Goal: Task Accomplishment & Management: Use online tool/utility

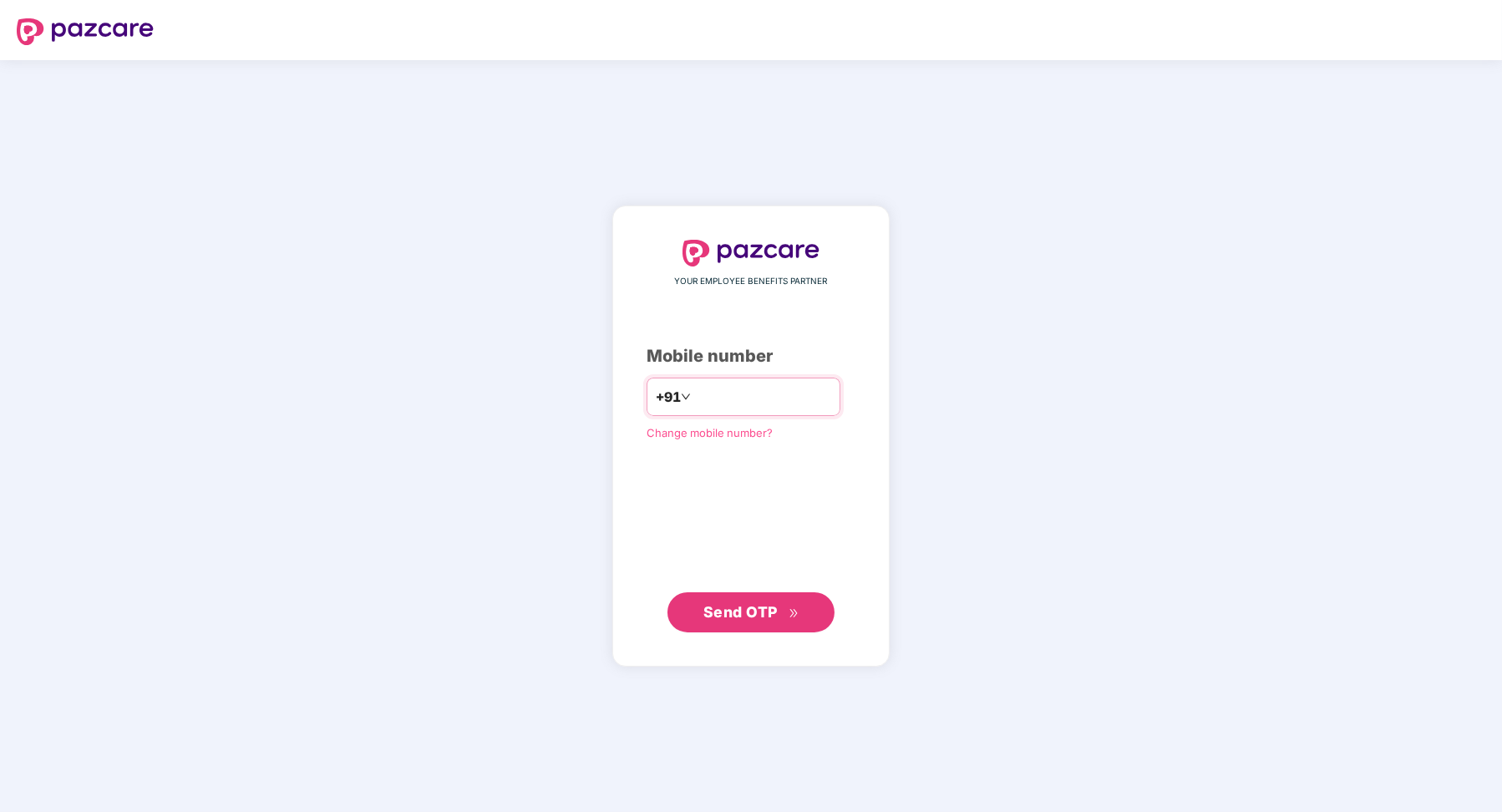
type input "**********"
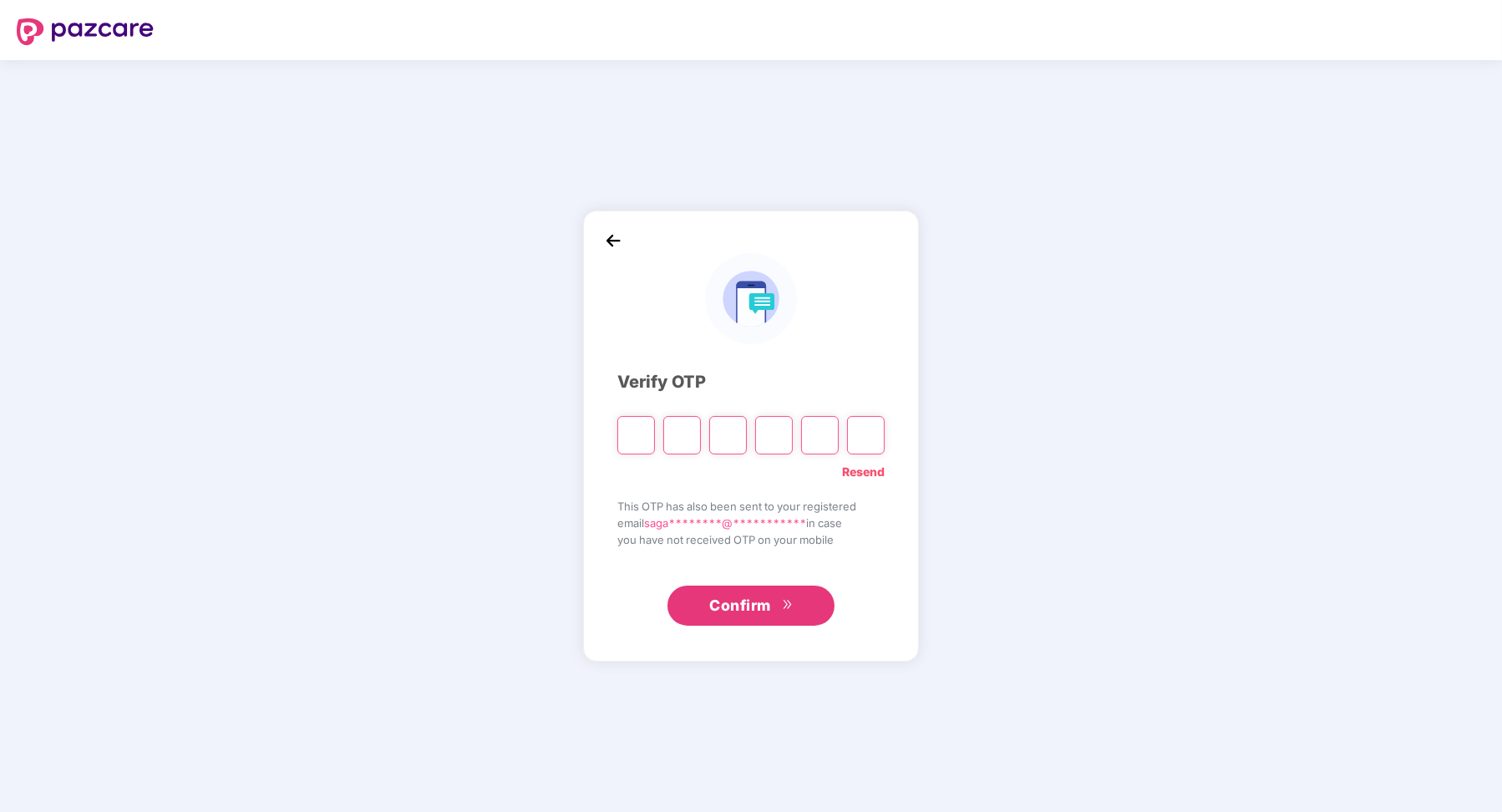
paste input "*"
type input "*"
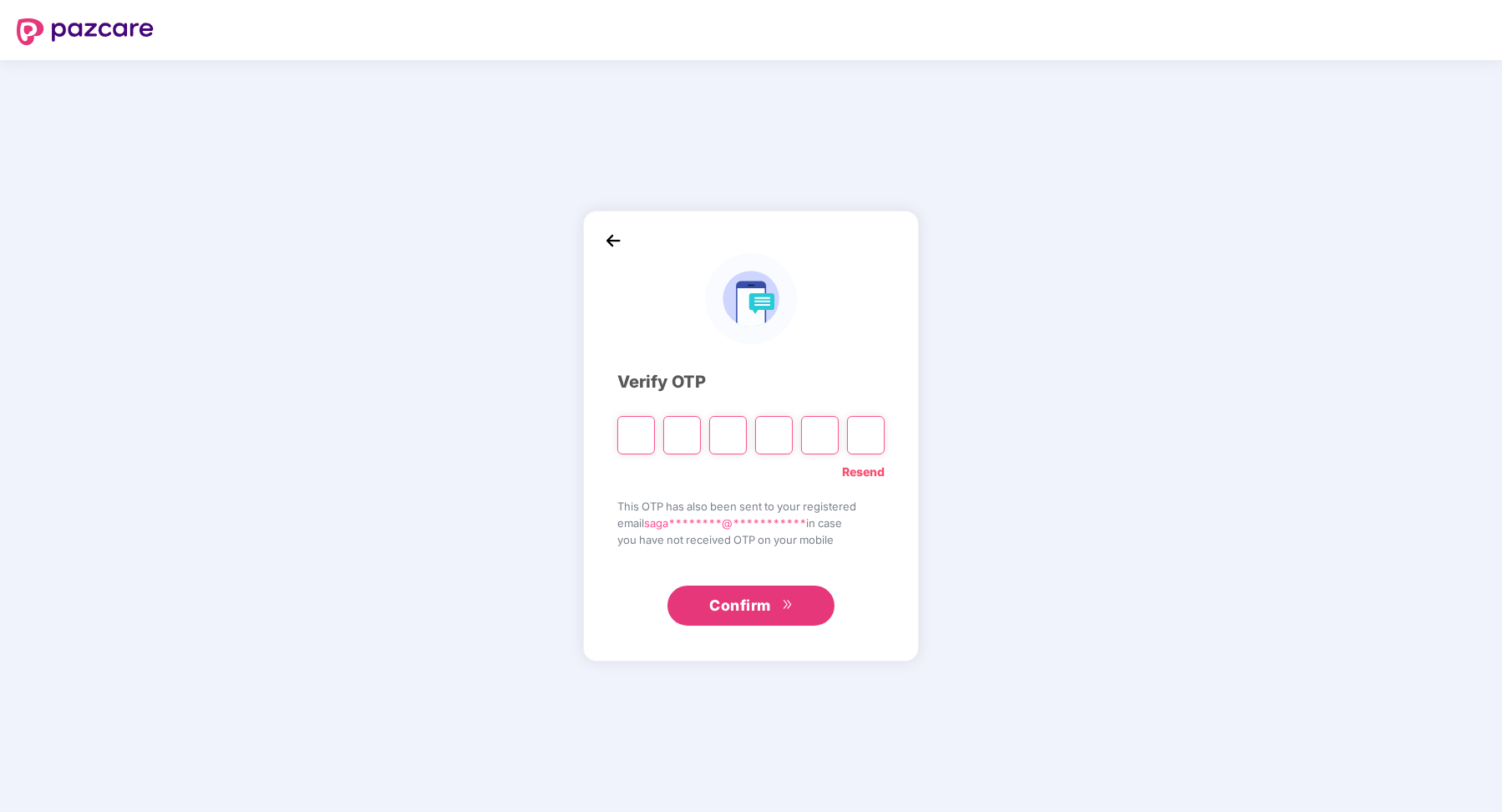
type input "*"
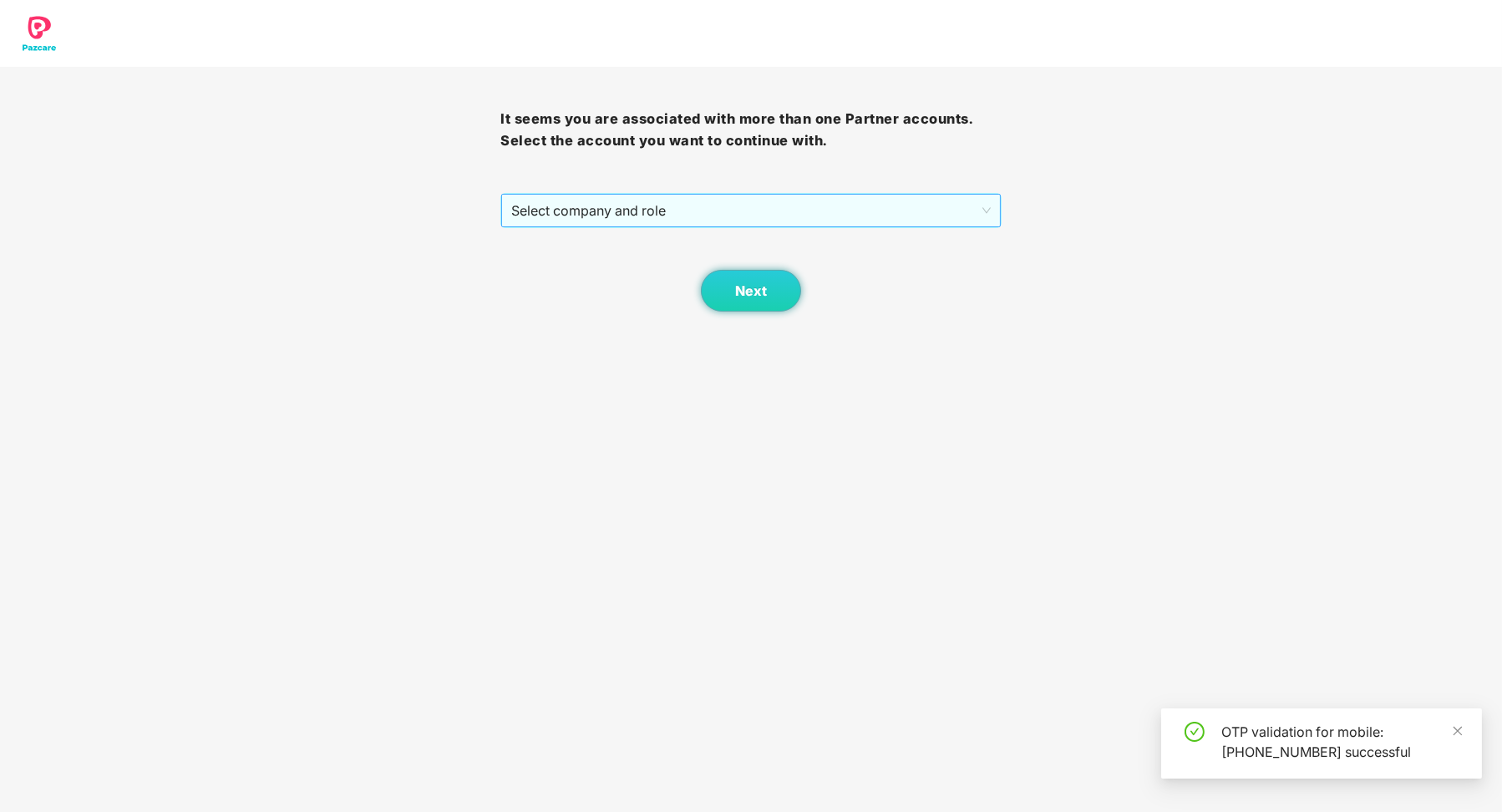
click at [710, 219] on span "Select company and role" at bounding box center [750, 211] width 478 height 32
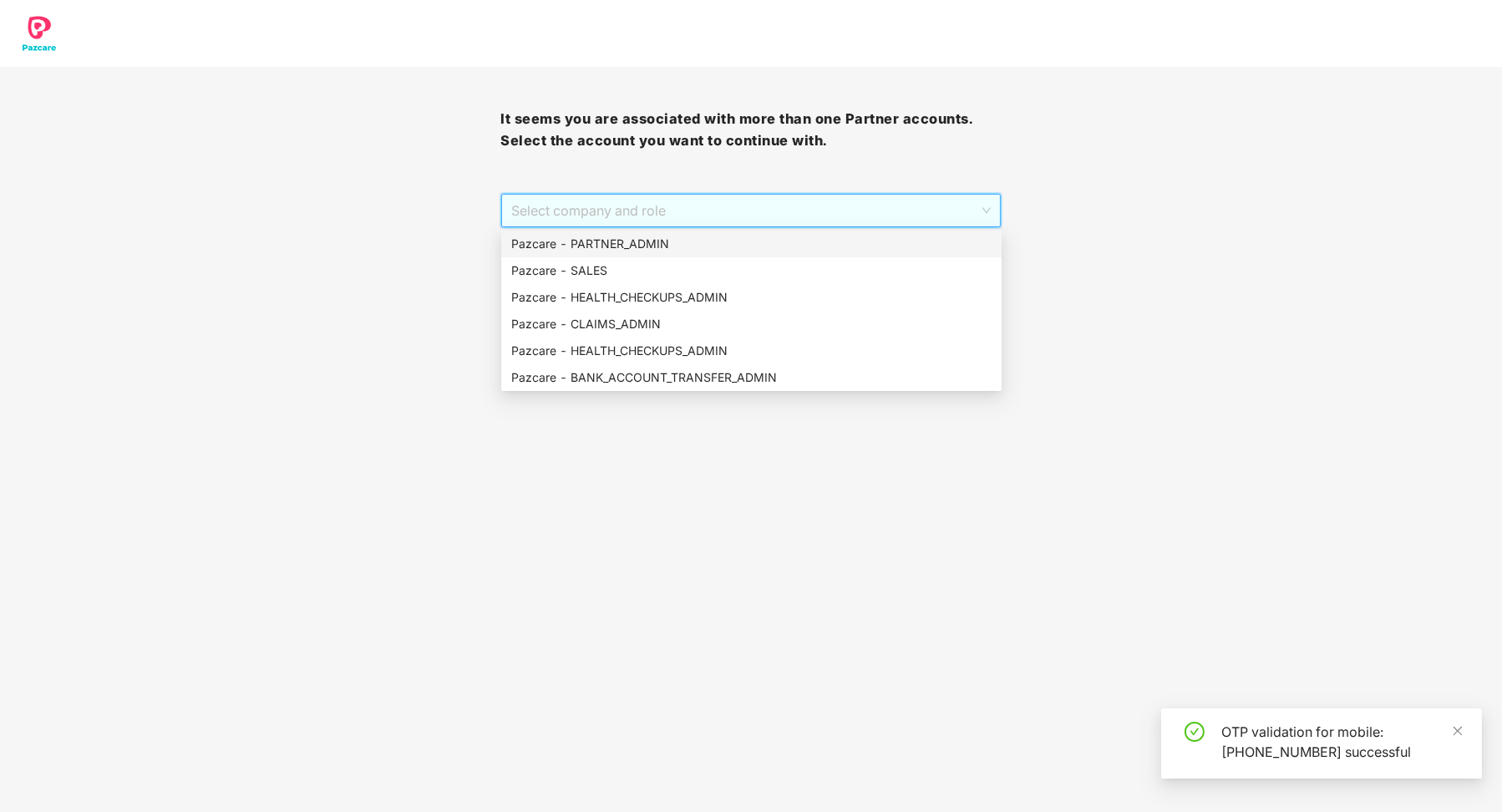
click at [704, 253] on div "Pazcare - PARTNER_ADMIN" at bounding box center [751, 244] width 500 height 27
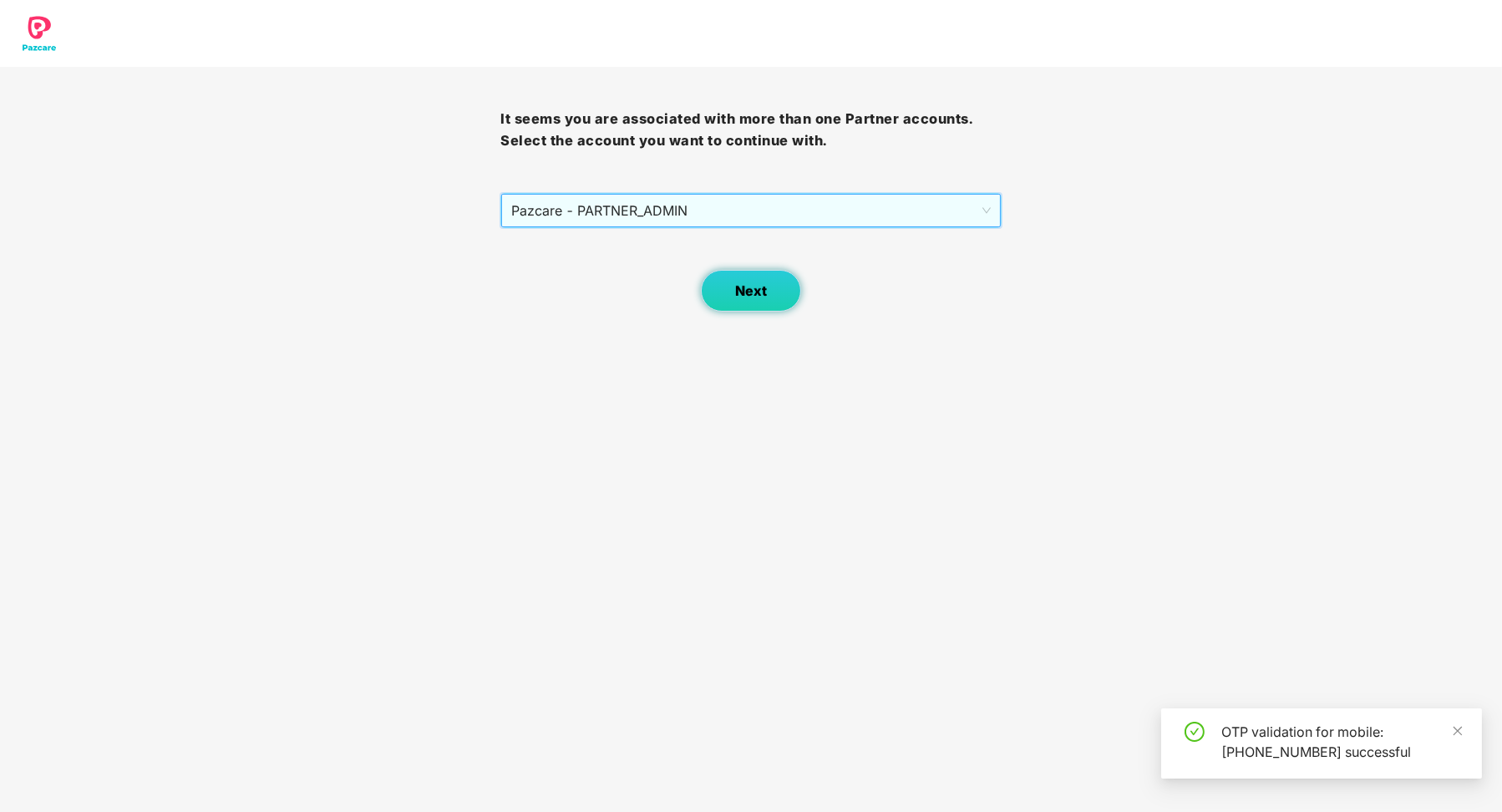
click at [743, 281] on button "Next" at bounding box center [751, 291] width 100 height 42
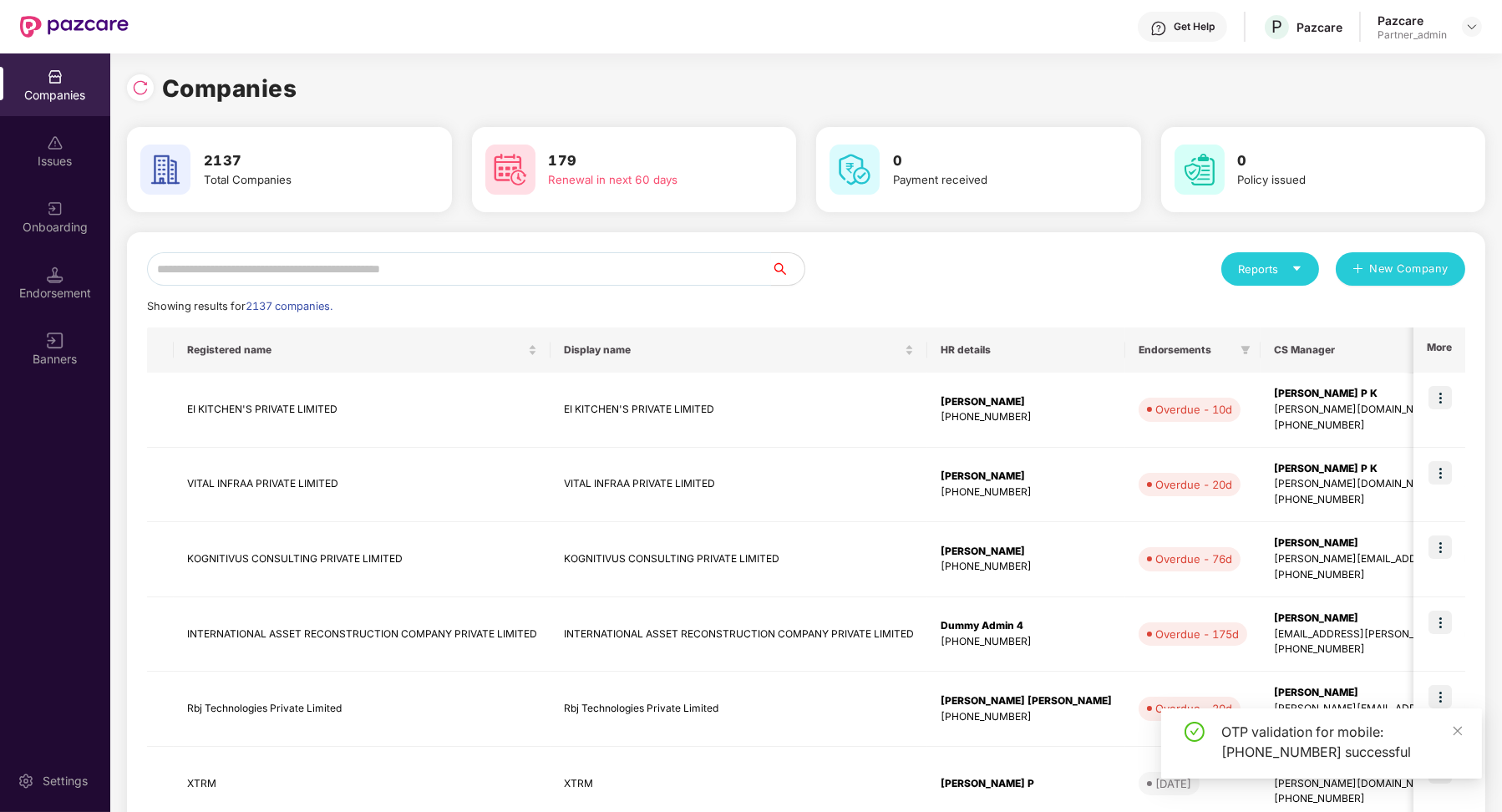
click at [559, 276] on input "text" at bounding box center [459, 269] width 624 height 34
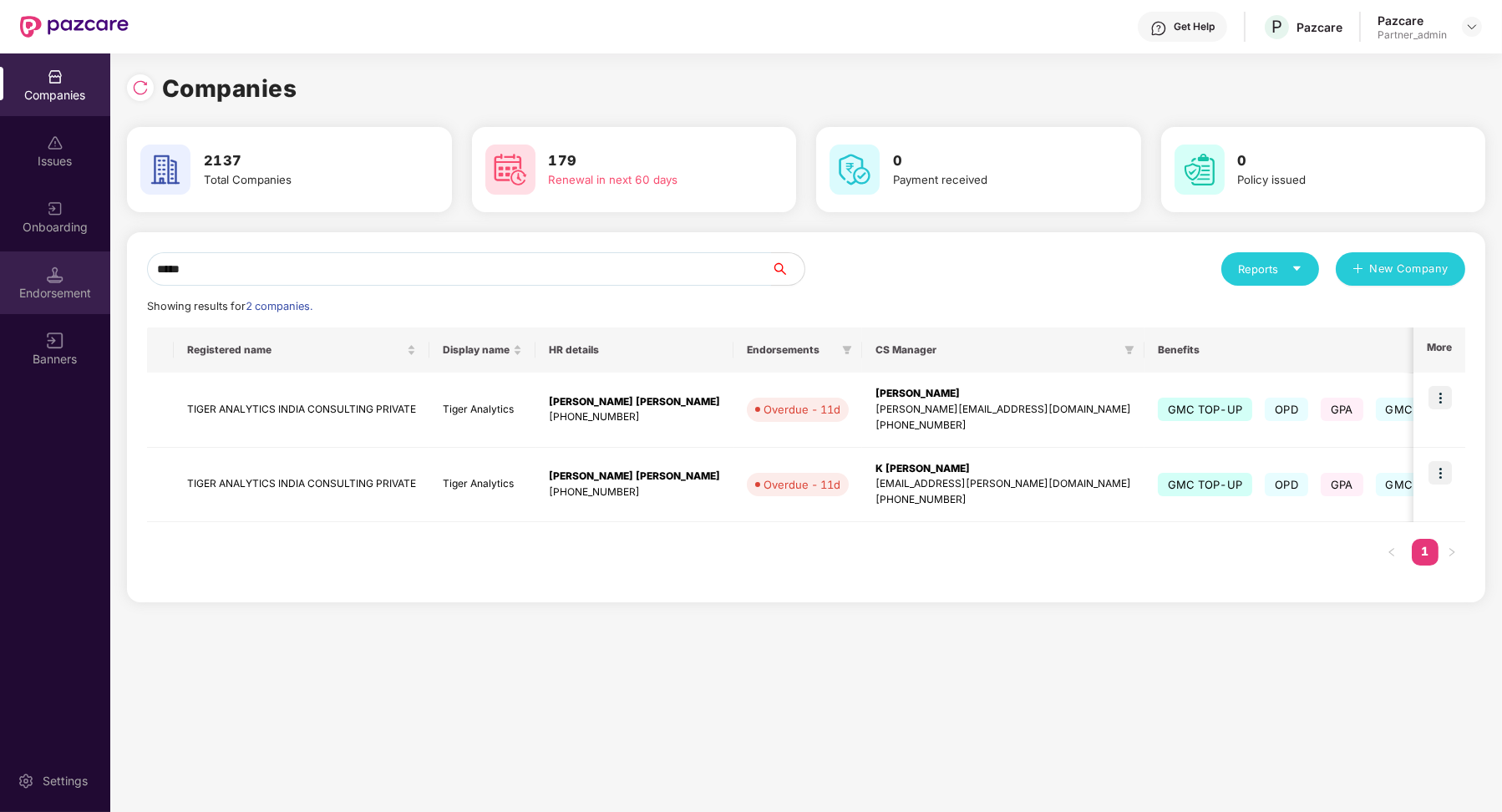
type input "*****"
click at [51, 265] on div at bounding box center [55, 273] width 17 height 17
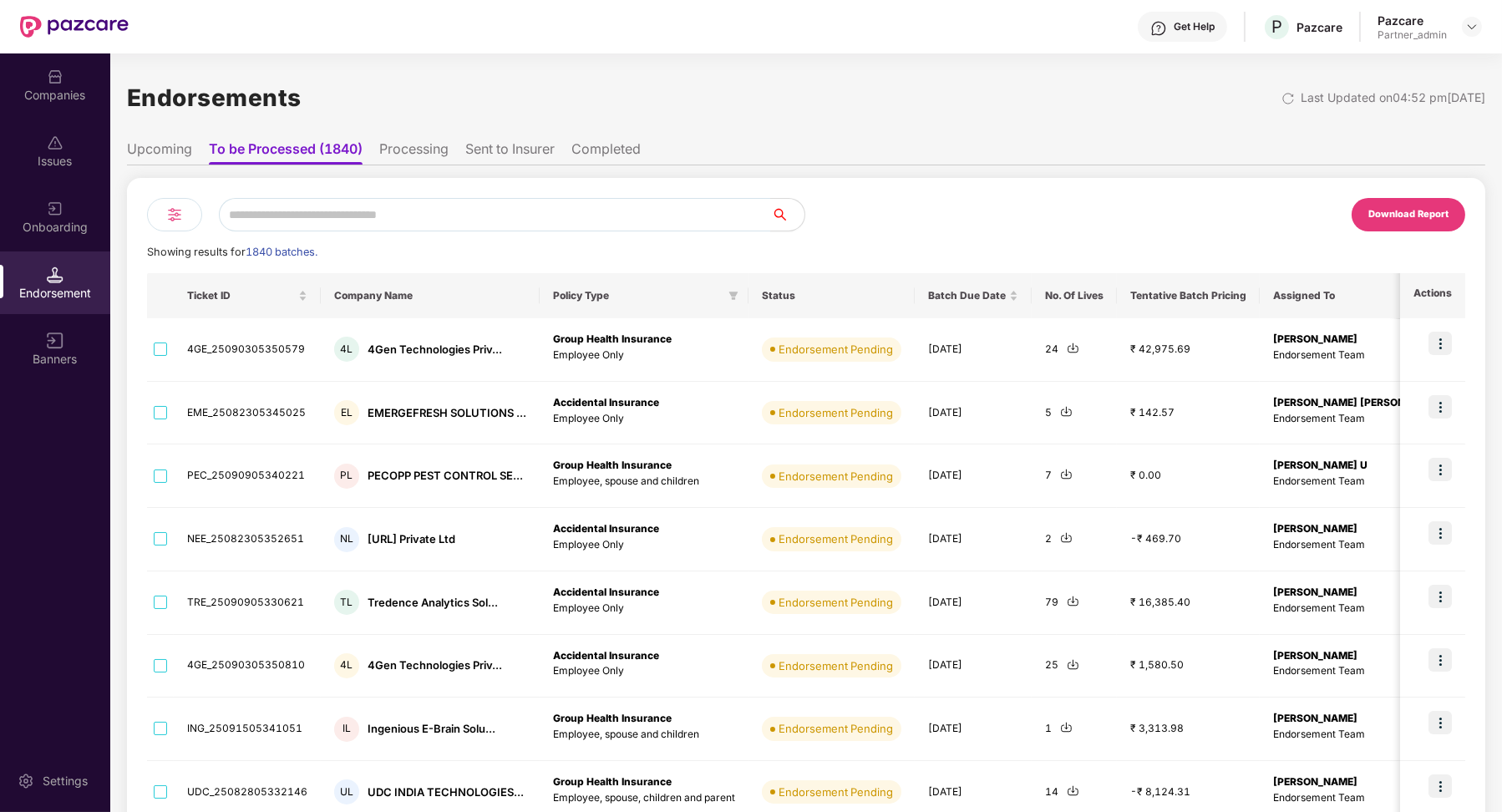
click at [495, 145] on li "Sent to Insurer" at bounding box center [510, 152] width 89 height 24
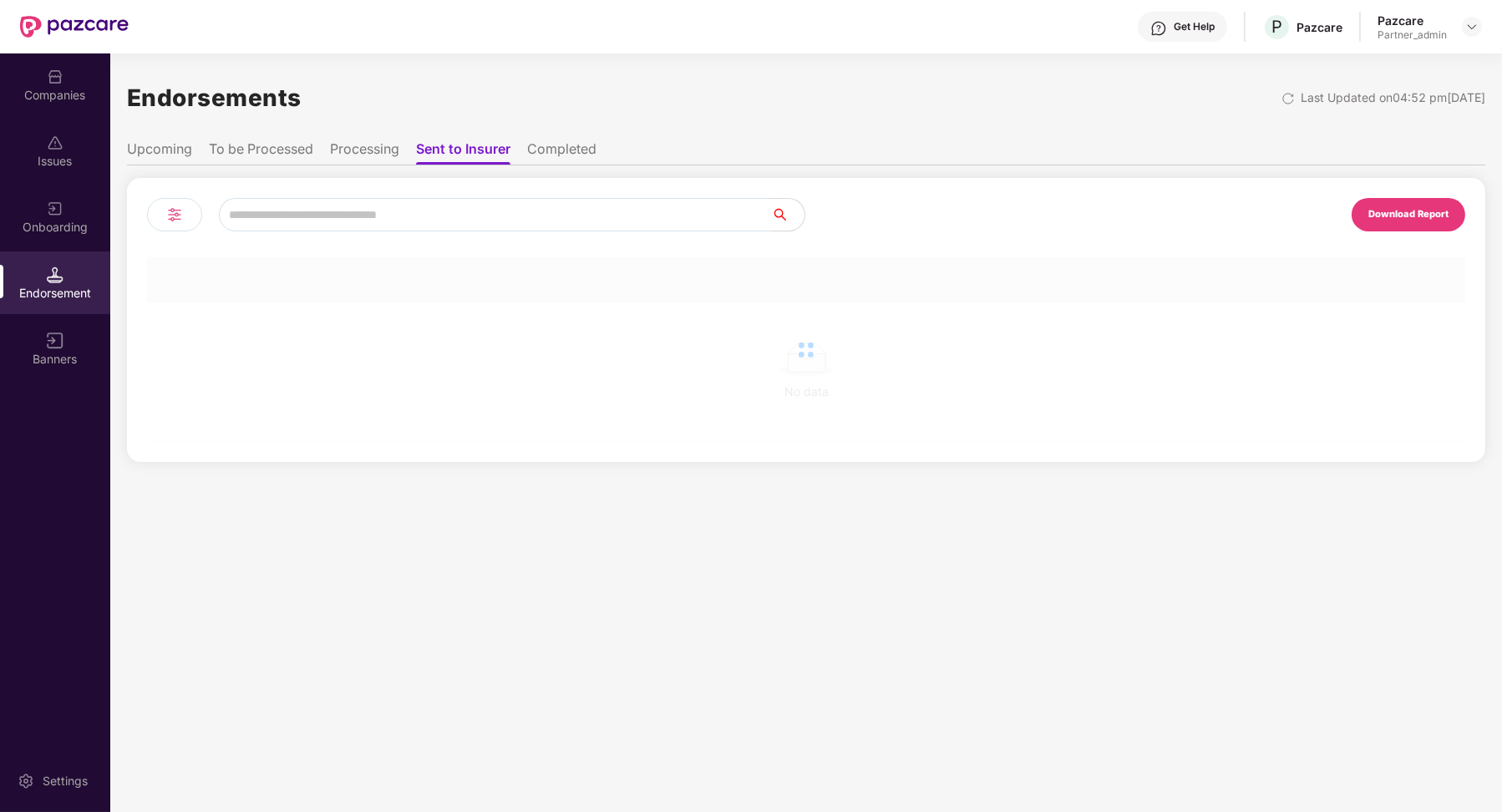
click at [406, 217] on input "text" at bounding box center [494, 215] width 552 height 34
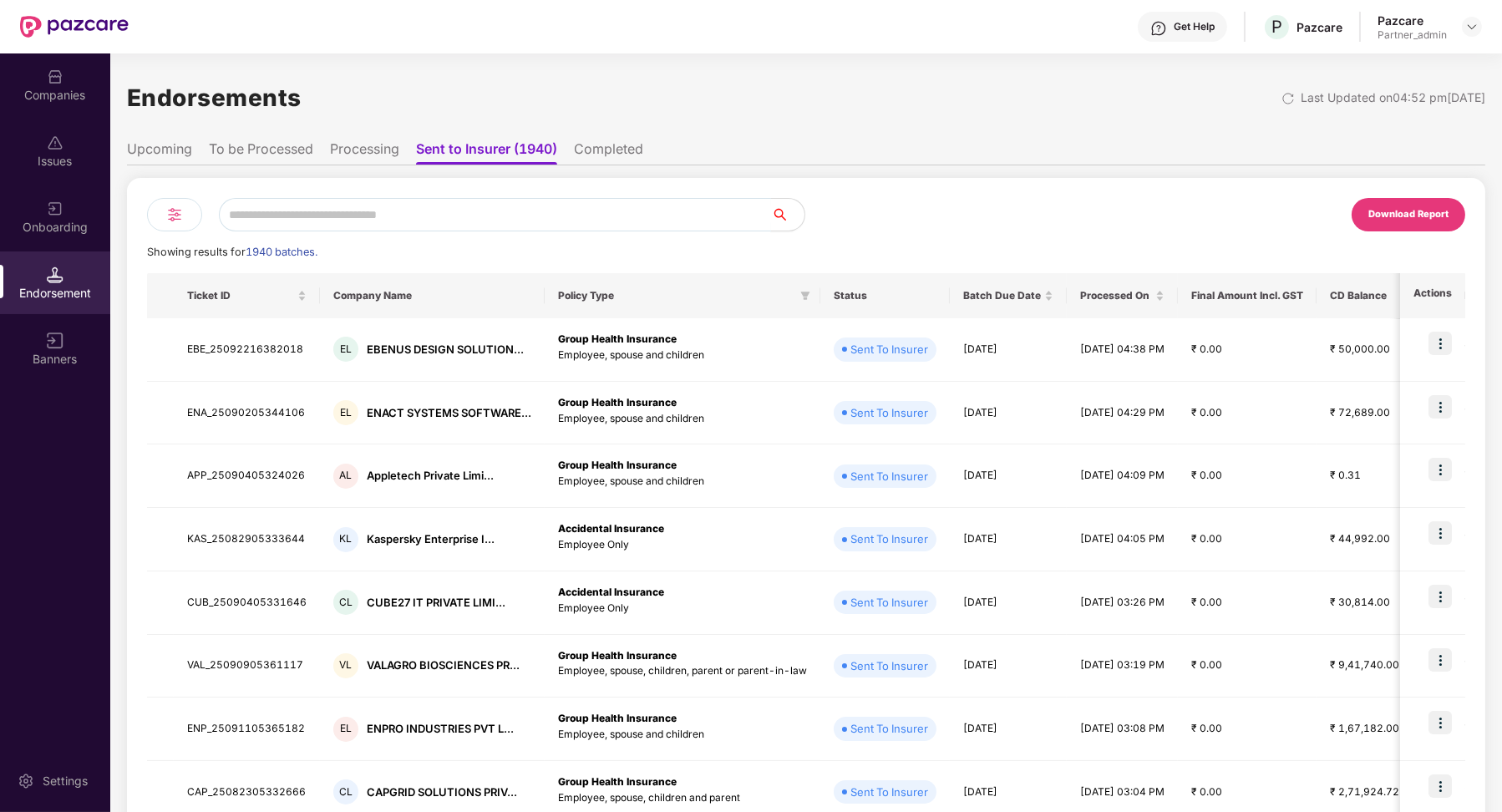
paste input "**********"
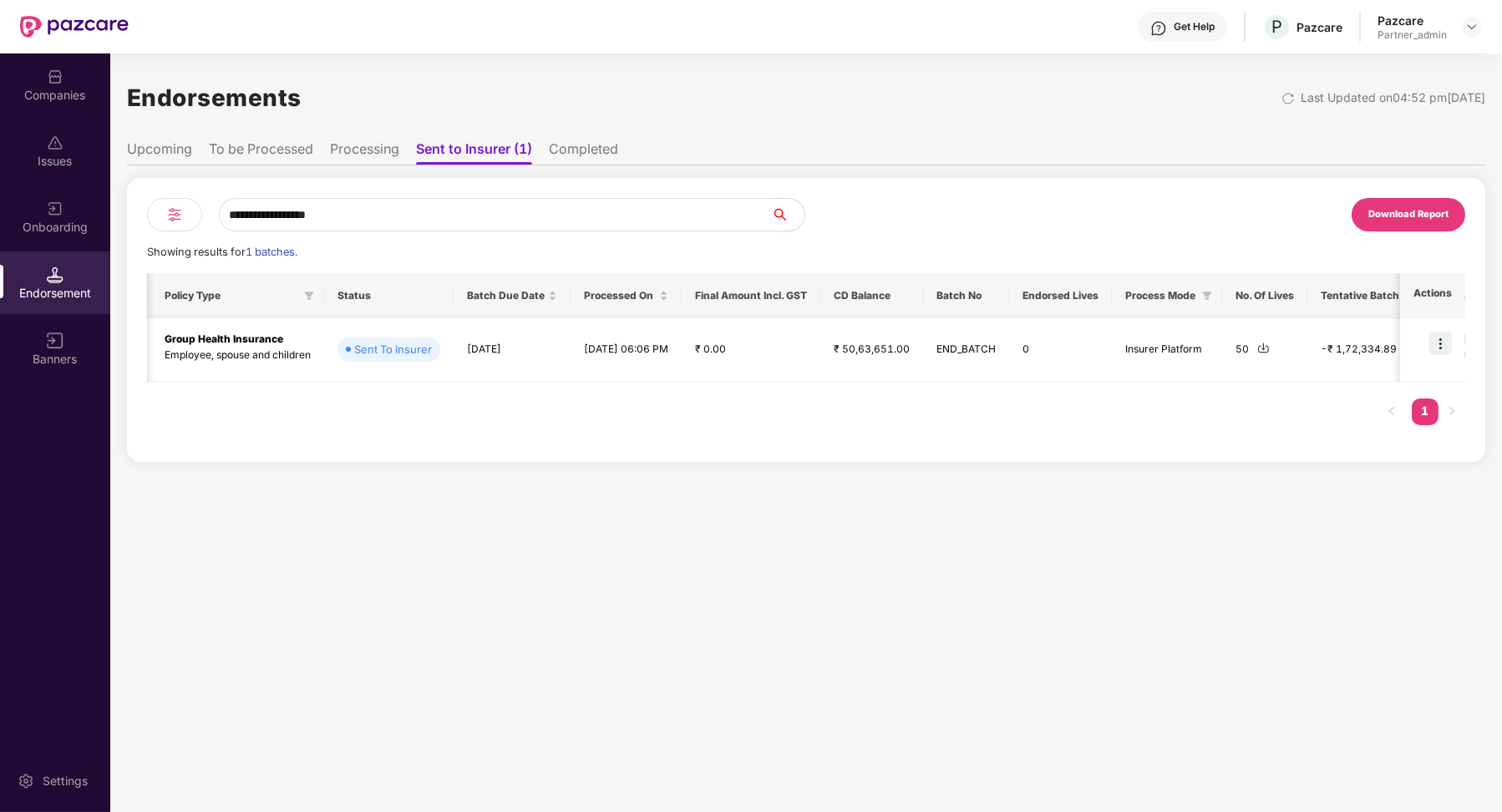
scroll to position [0, 557]
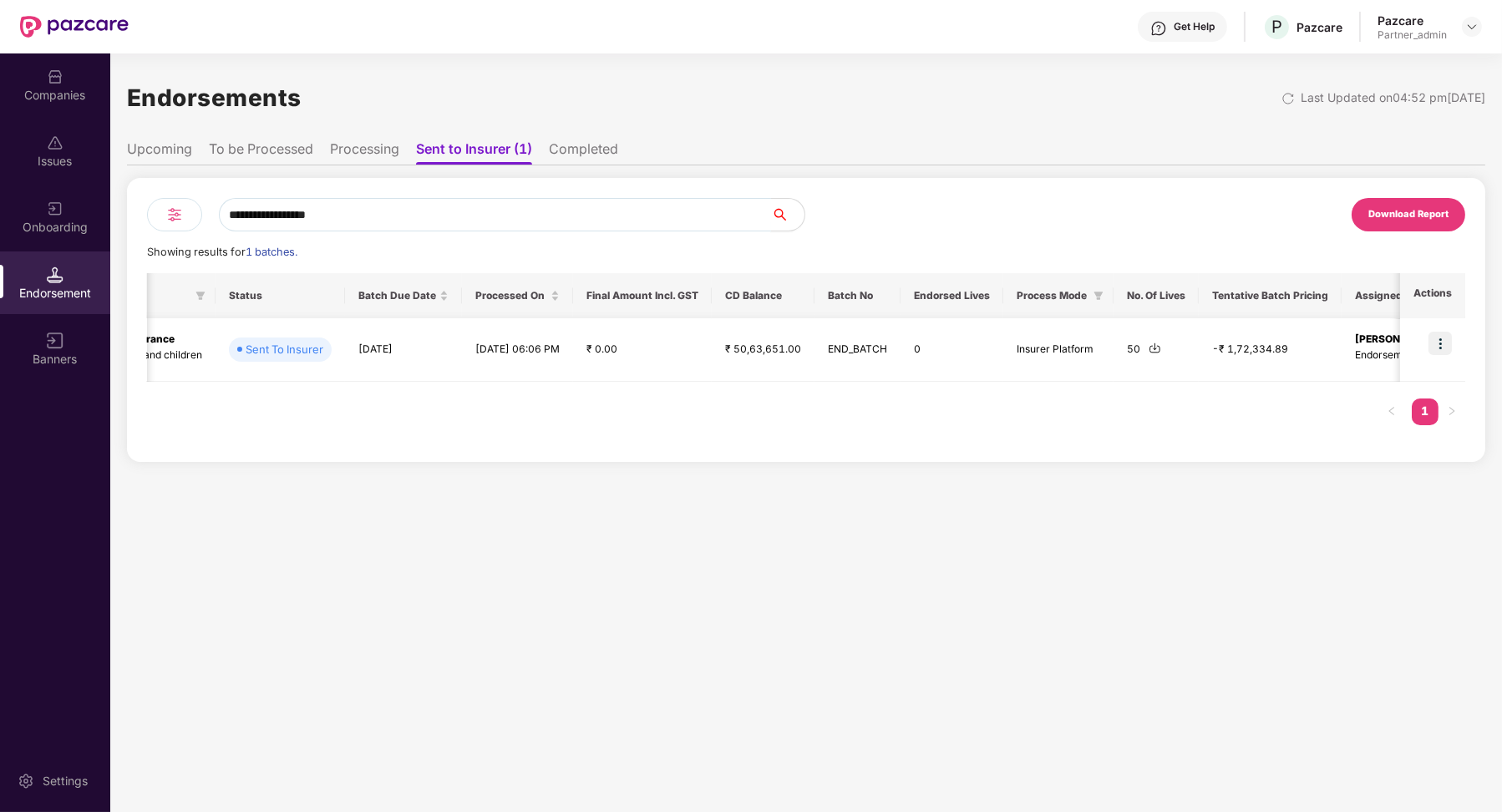
type input "**********"
click at [1149, 351] on img at bounding box center [1155, 347] width 13 height 13
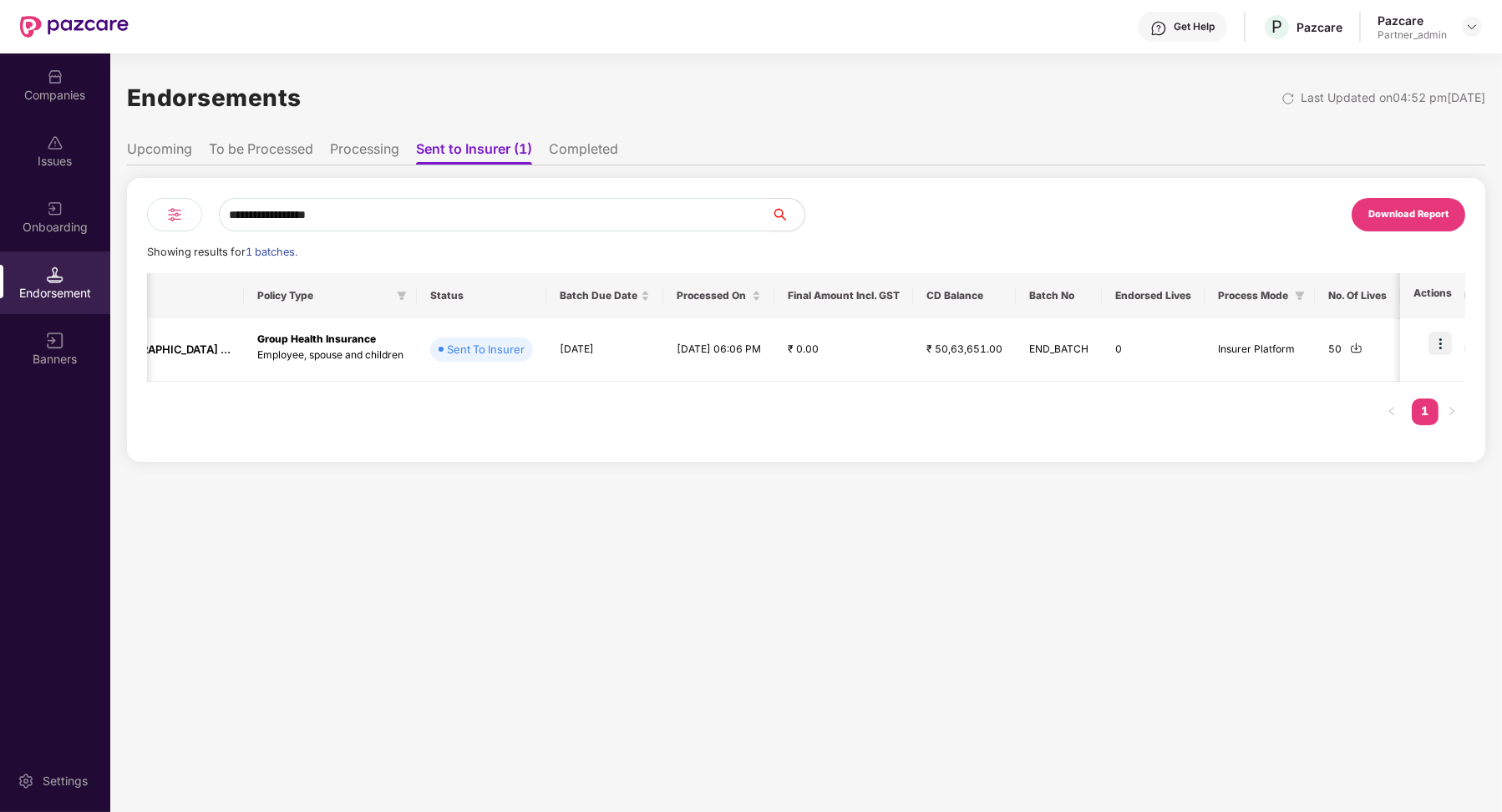
scroll to position [0, 0]
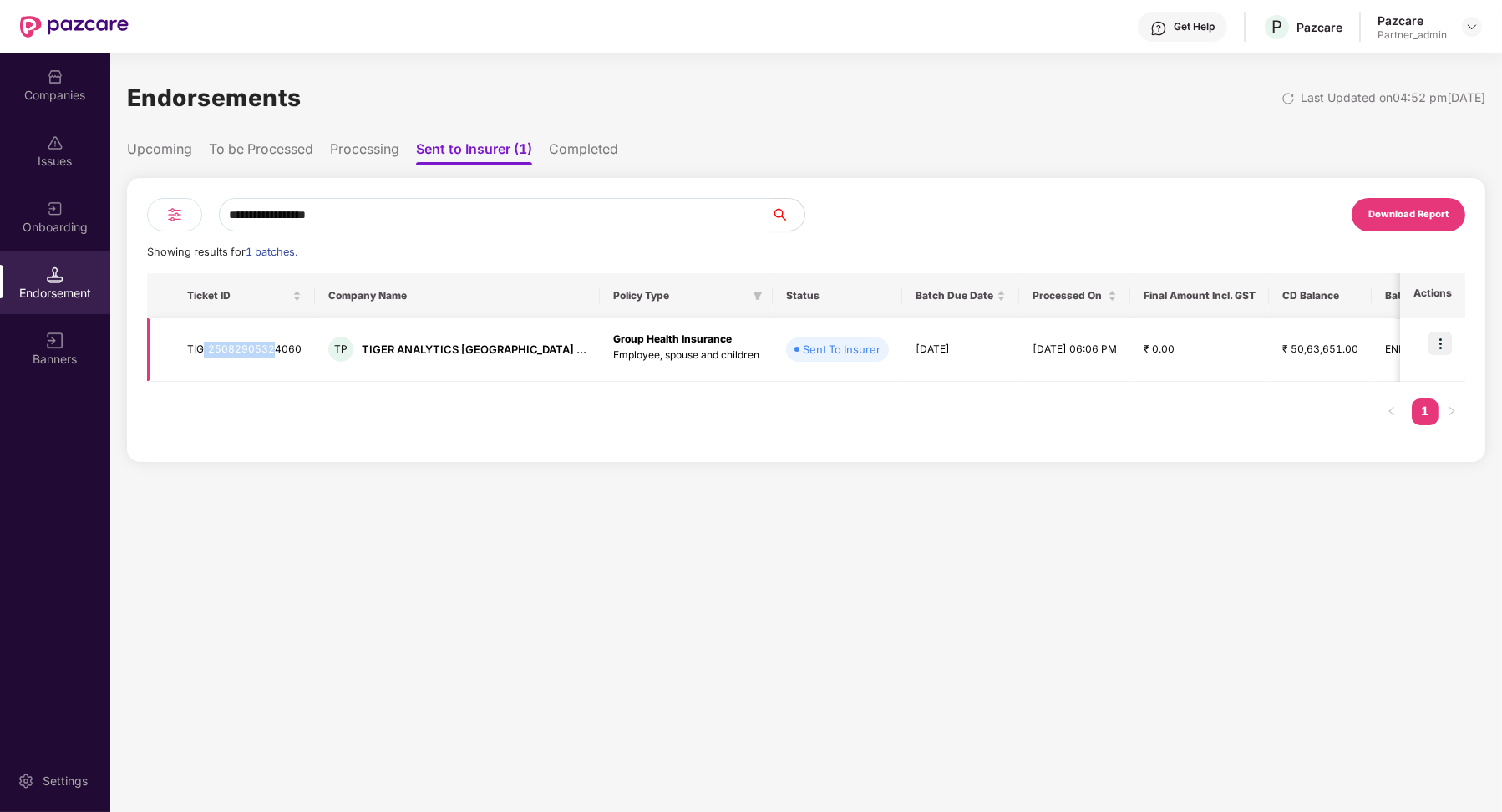
drag, startPoint x: 203, startPoint y: 348, endPoint x: 268, endPoint y: 347, distance: 65.0
click at [271, 348] on td "TIG_25082905324060" at bounding box center [244, 349] width 141 height 63
drag, startPoint x: 826, startPoint y: 348, endPoint x: 889, endPoint y: 345, distance: 63.1
click at [902, 346] on td "[DATE]" at bounding box center [961, 349] width 117 height 63
drag, startPoint x: 212, startPoint y: 341, endPoint x: 265, endPoint y: 341, distance: 53.0
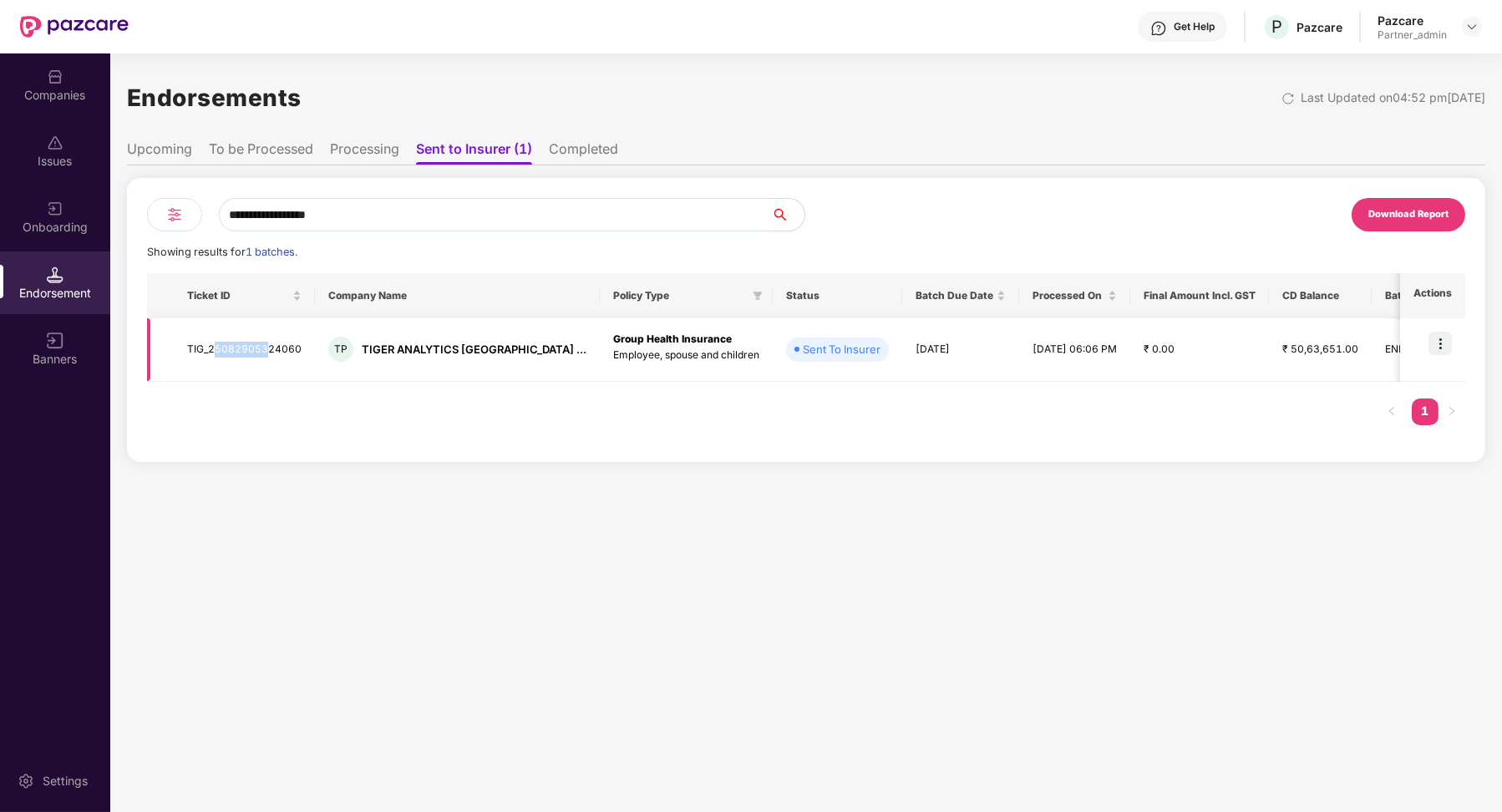
click at [264, 341] on td "TIG_25082905324060" at bounding box center [244, 349] width 141 height 63
drag, startPoint x: 825, startPoint y: 349, endPoint x: 1096, endPoint y: 348, distance: 271.0
click at [1096, 348] on tr "TIG_25082905324060 TP TIGER ANALYTICS [GEOGRAPHIC_DATA] ... Group Health Insura…" at bounding box center [1241, 349] width 2190 height 63
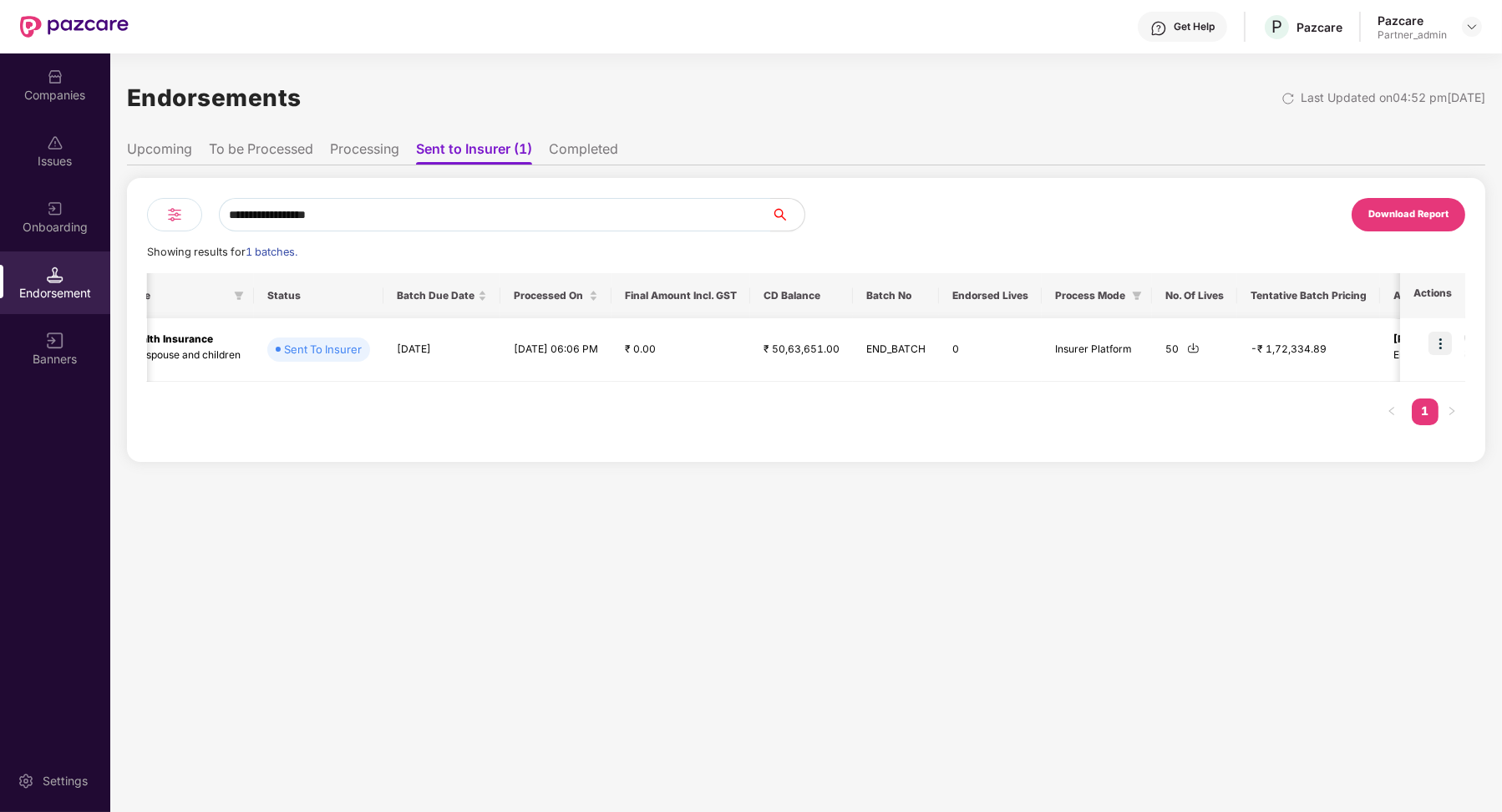
scroll to position [0, 844]
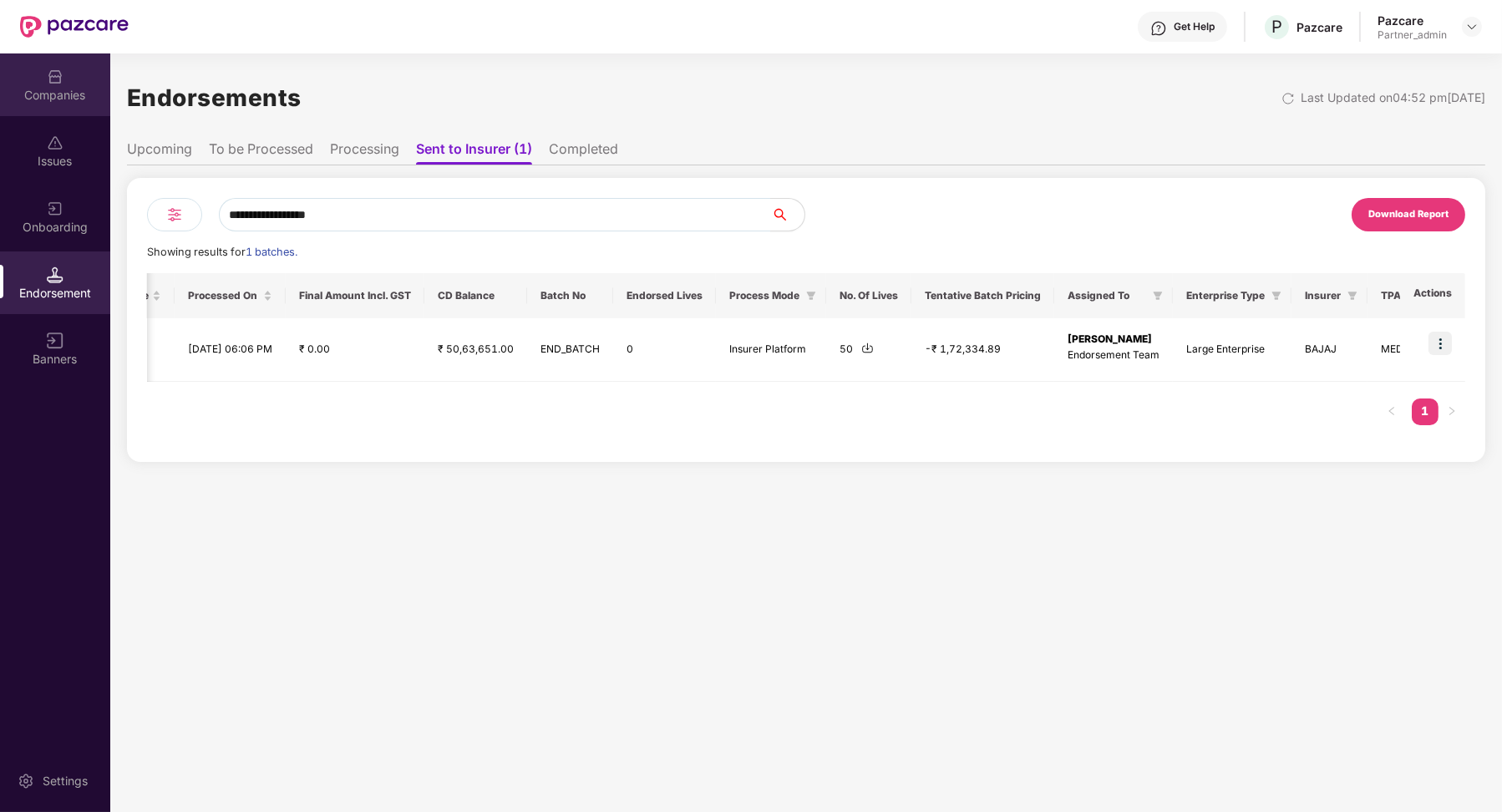
click at [43, 80] on div "Companies" at bounding box center [55, 84] width 110 height 62
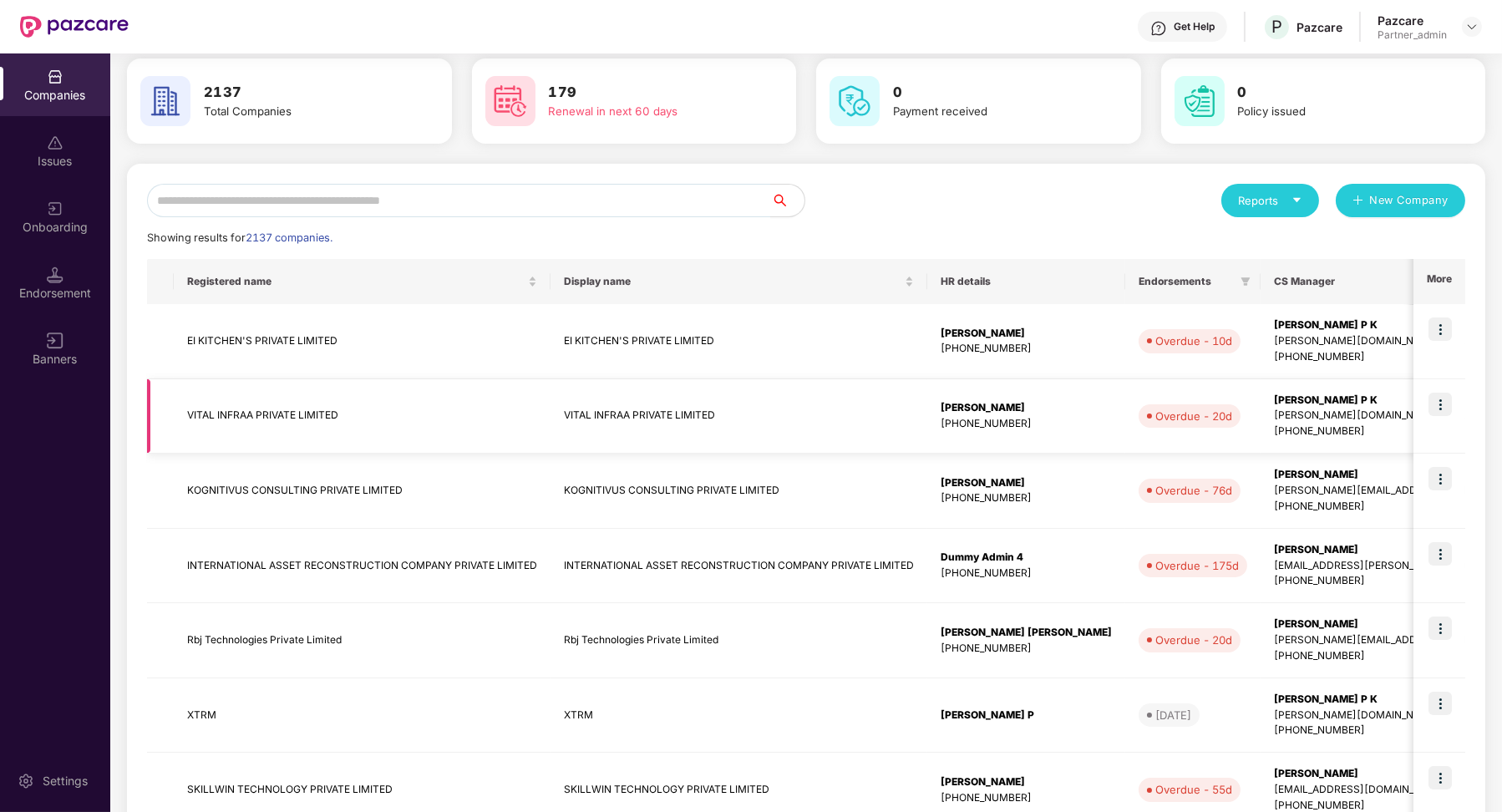
scroll to position [77, 0]
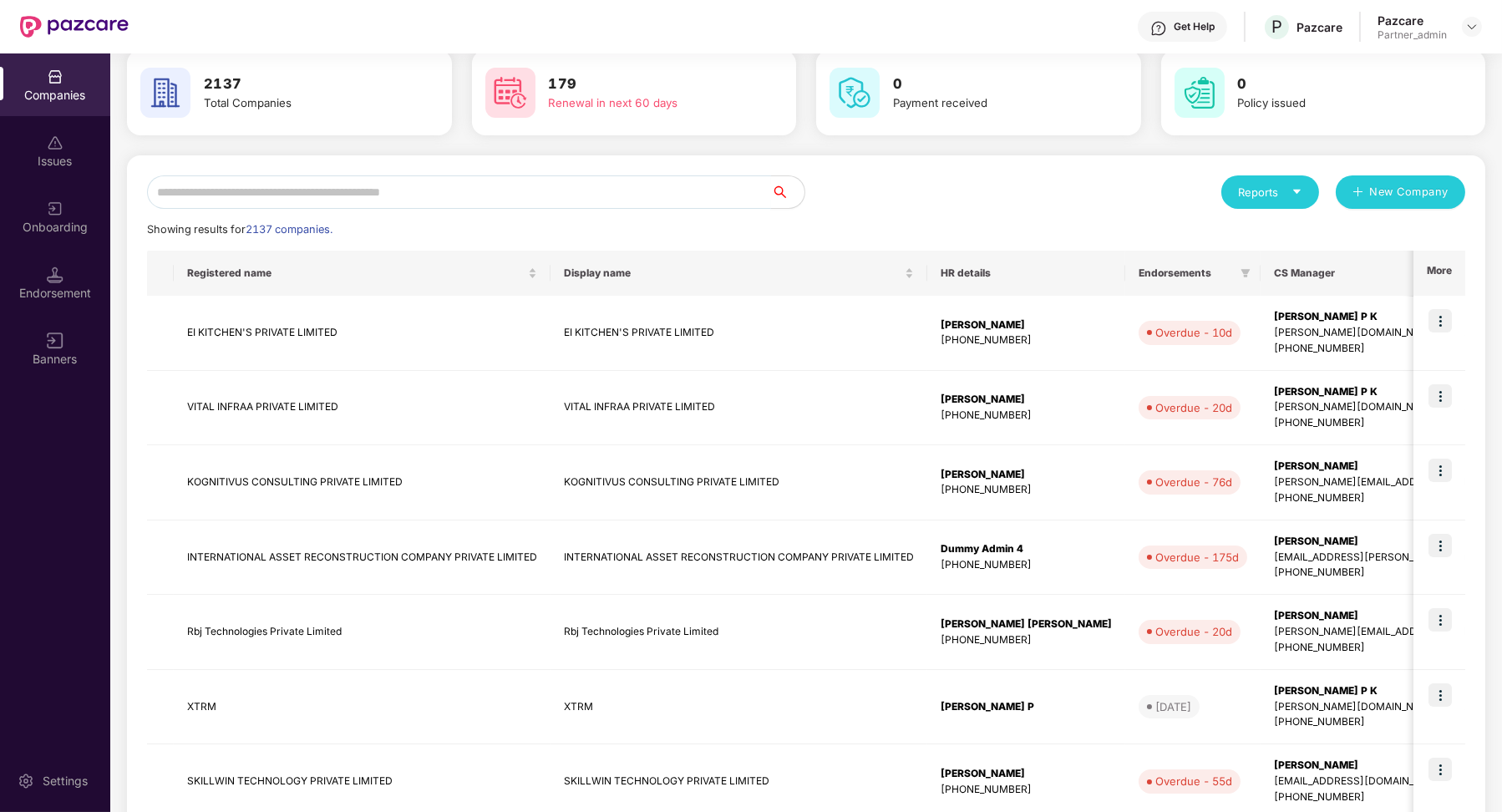
click at [347, 189] on input "text" at bounding box center [459, 192] width 624 height 34
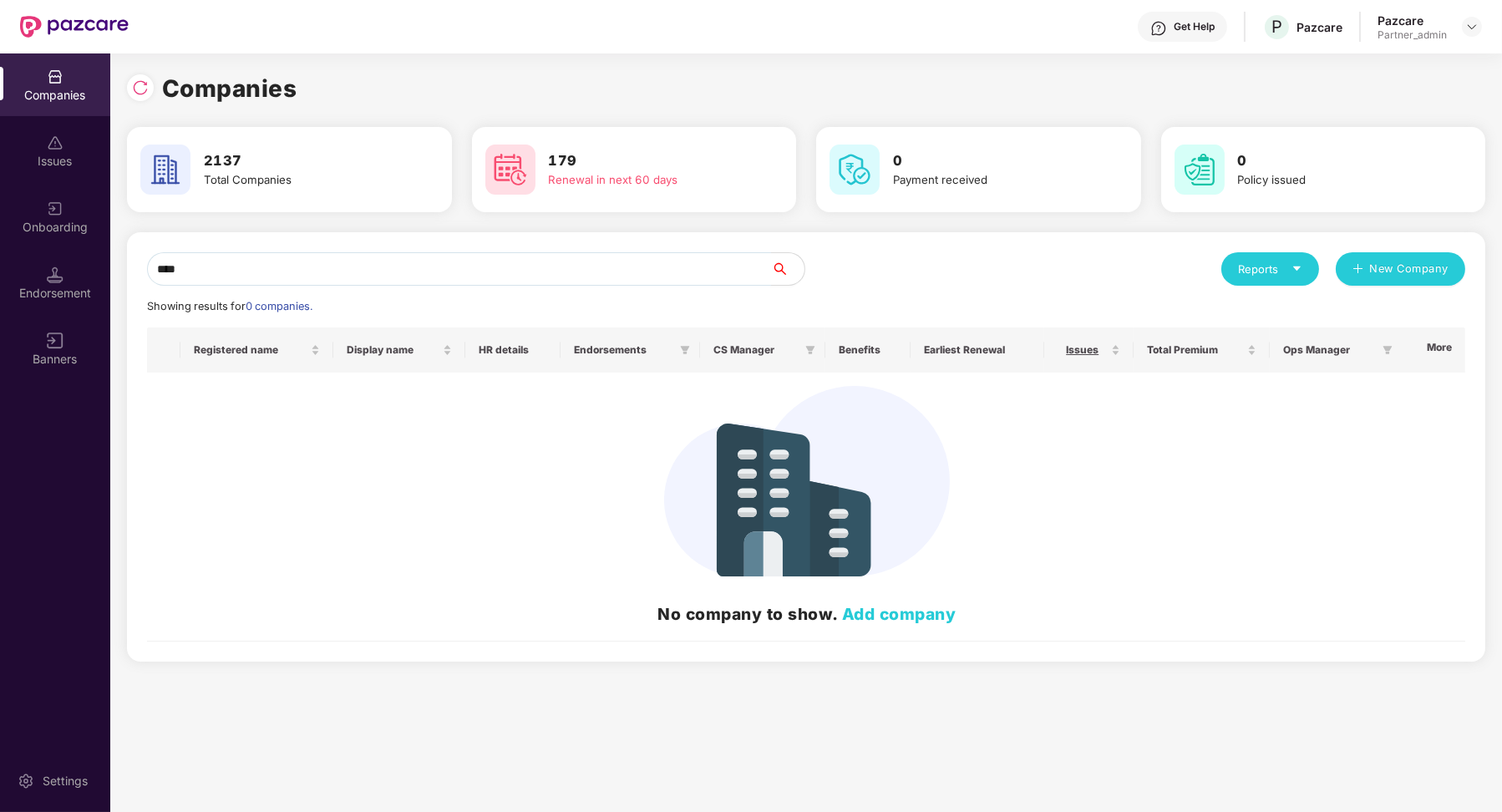
scroll to position [0, 0]
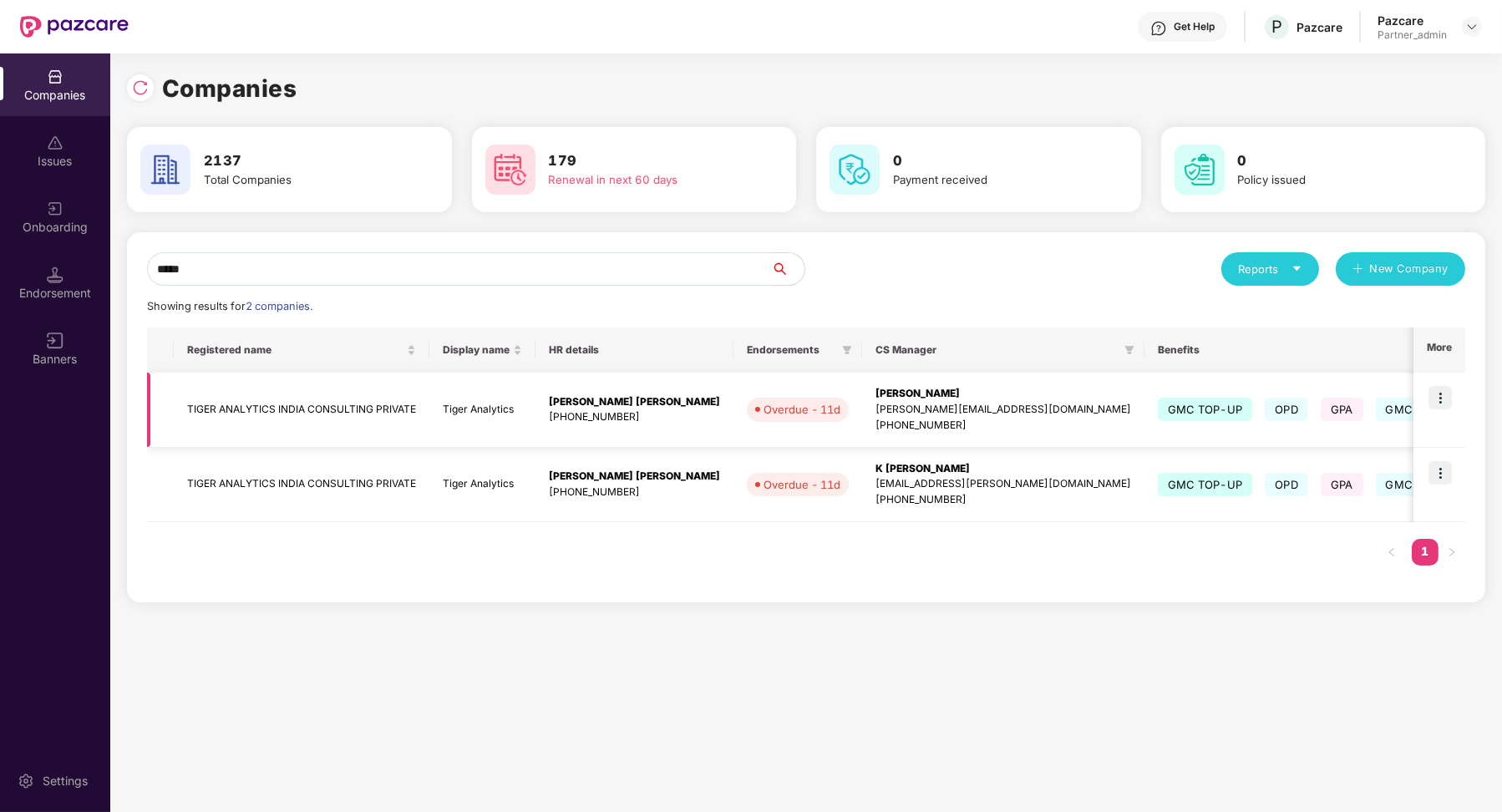
type input "*****"
click at [1439, 394] on img at bounding box center [1440, 398] width 24 height 24
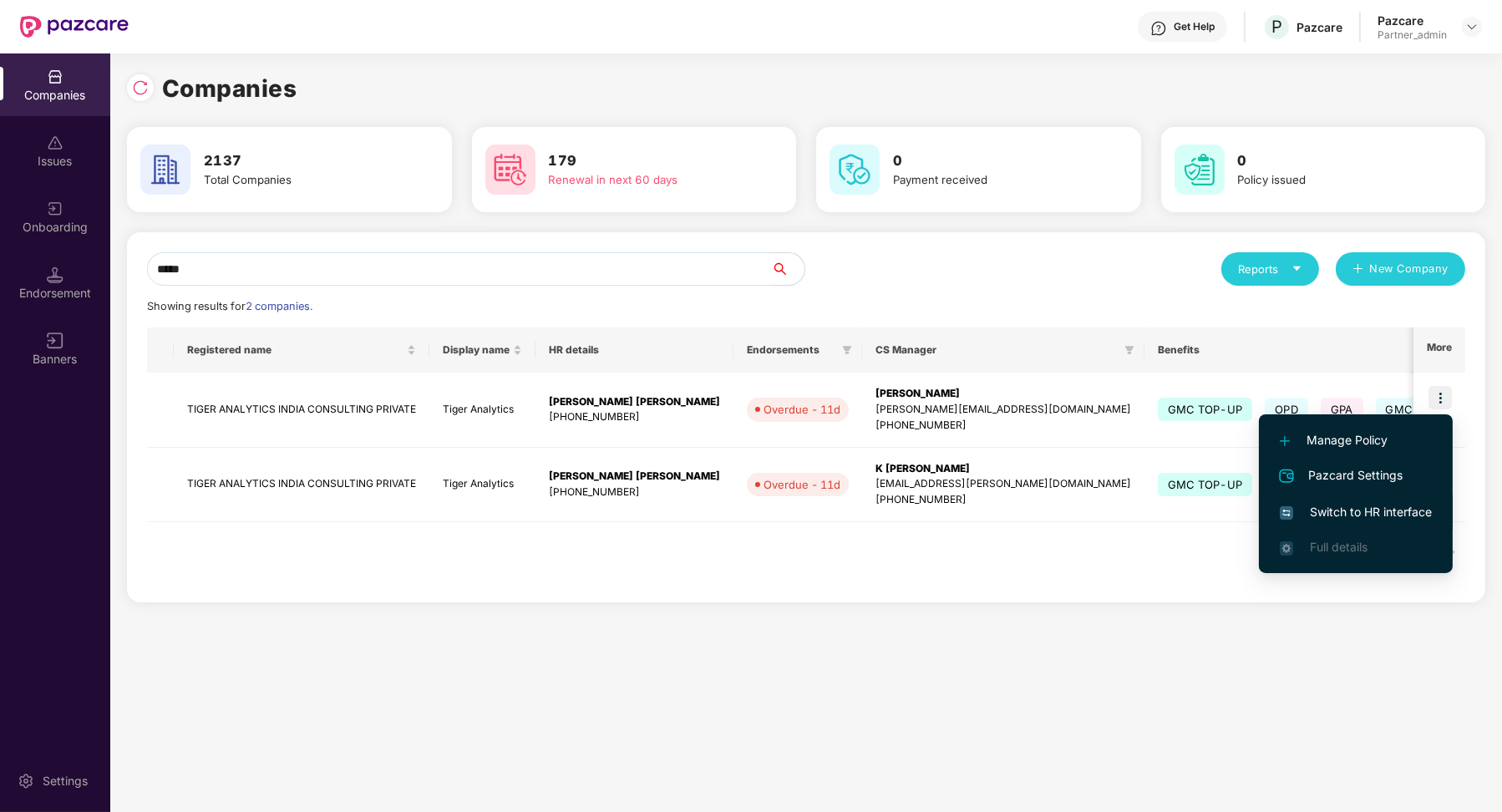
click at [1318, 517] on span "Switch to HR interface" at bounding box center [1355, 512] width 152 height 19
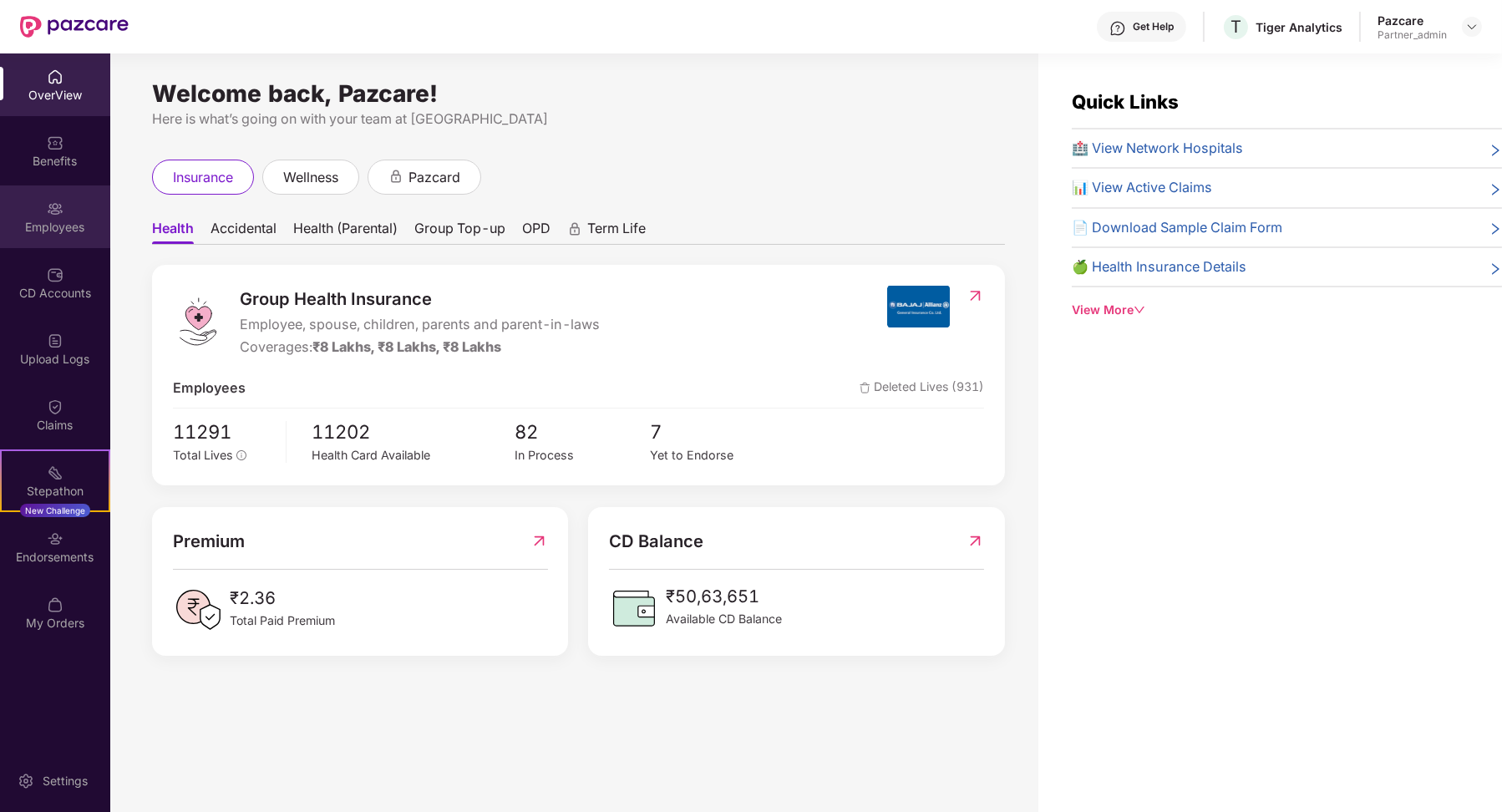
click at [53, 229] on div "Employees" at bounding box center [55, 227] width 110 height 17
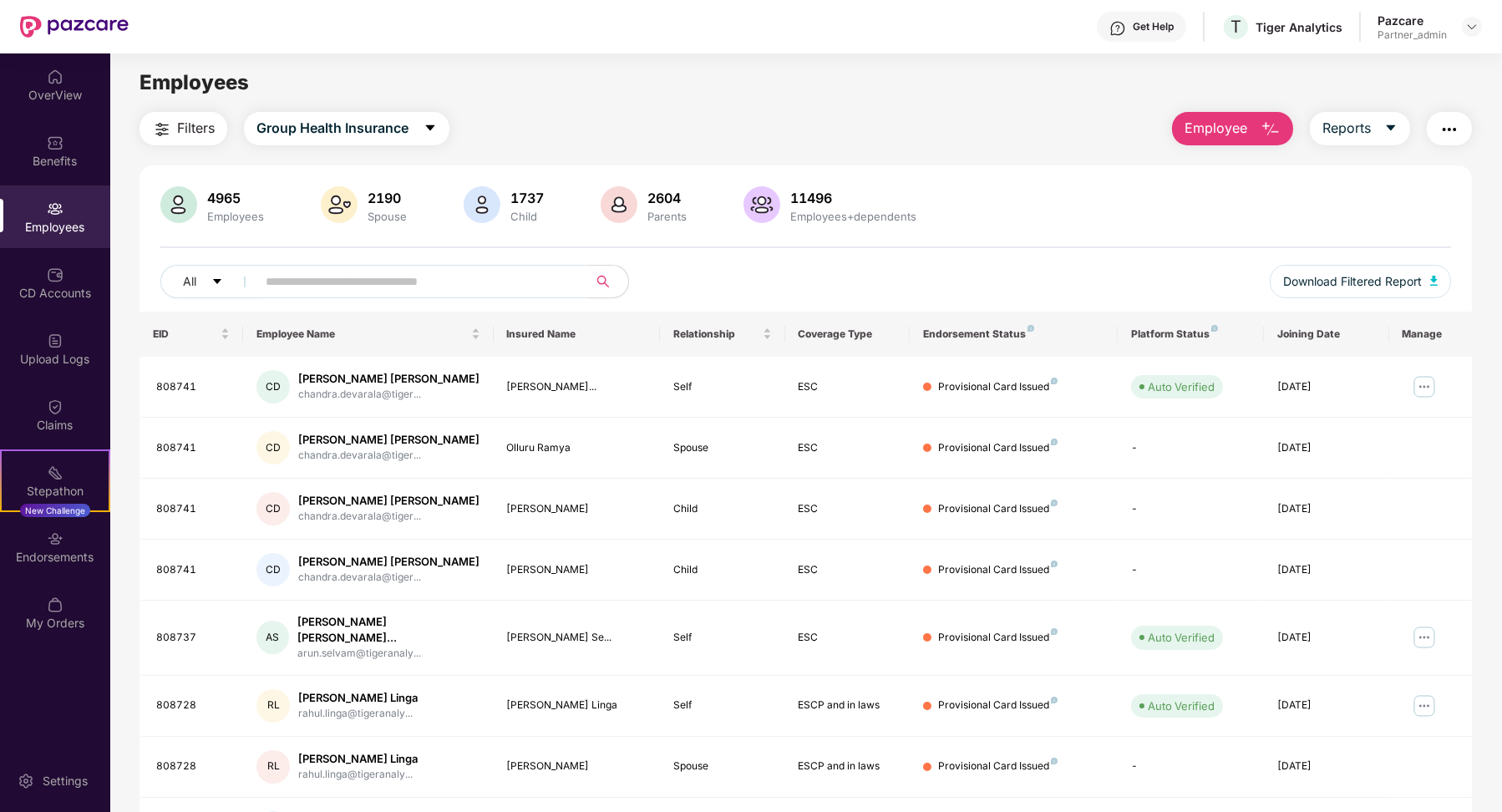
click at [294, 289] on input "text" at bounding box center [416, 282] width 300 height 25
paste input "**********"
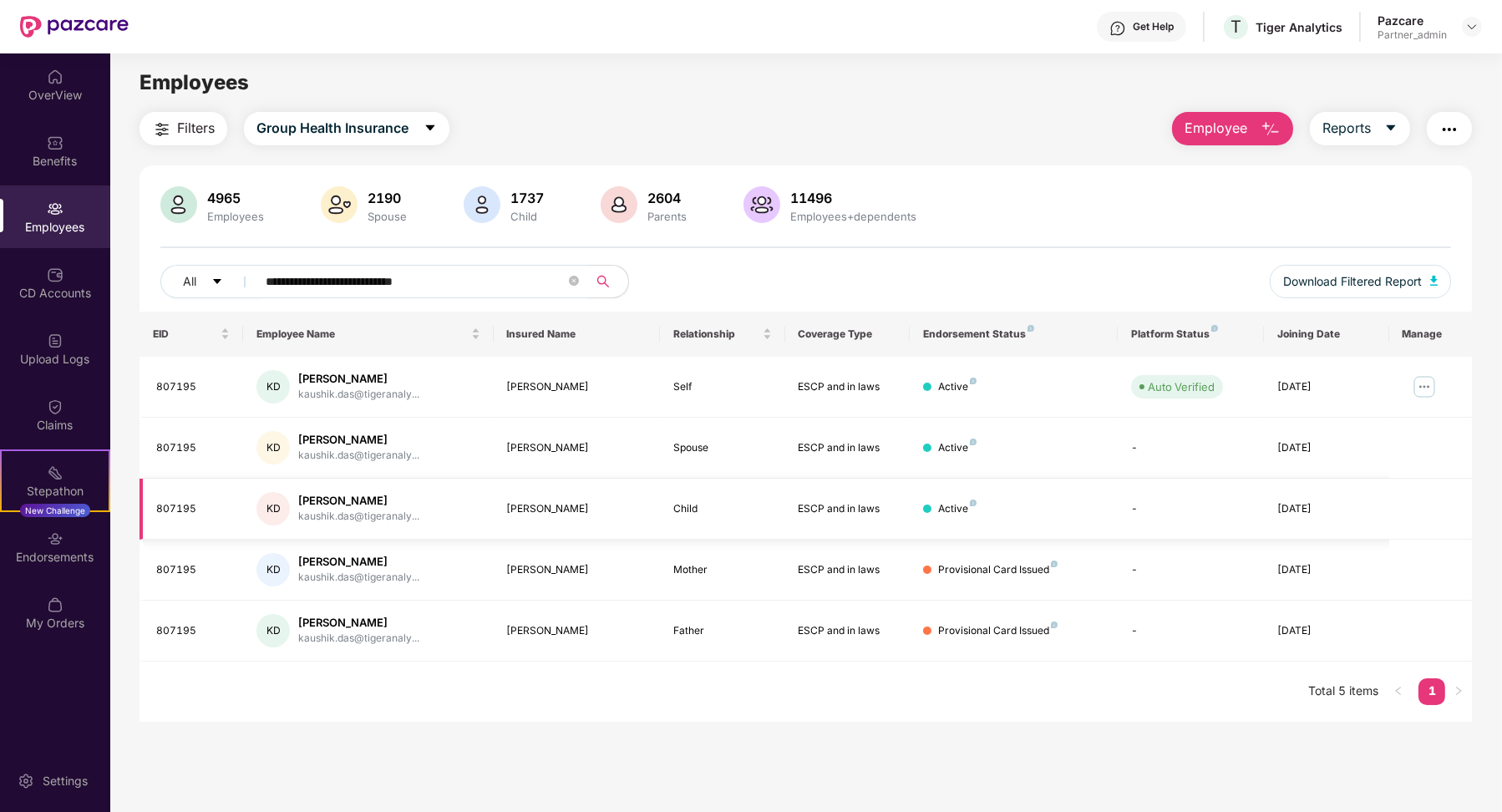
scroll to position [52, 0]
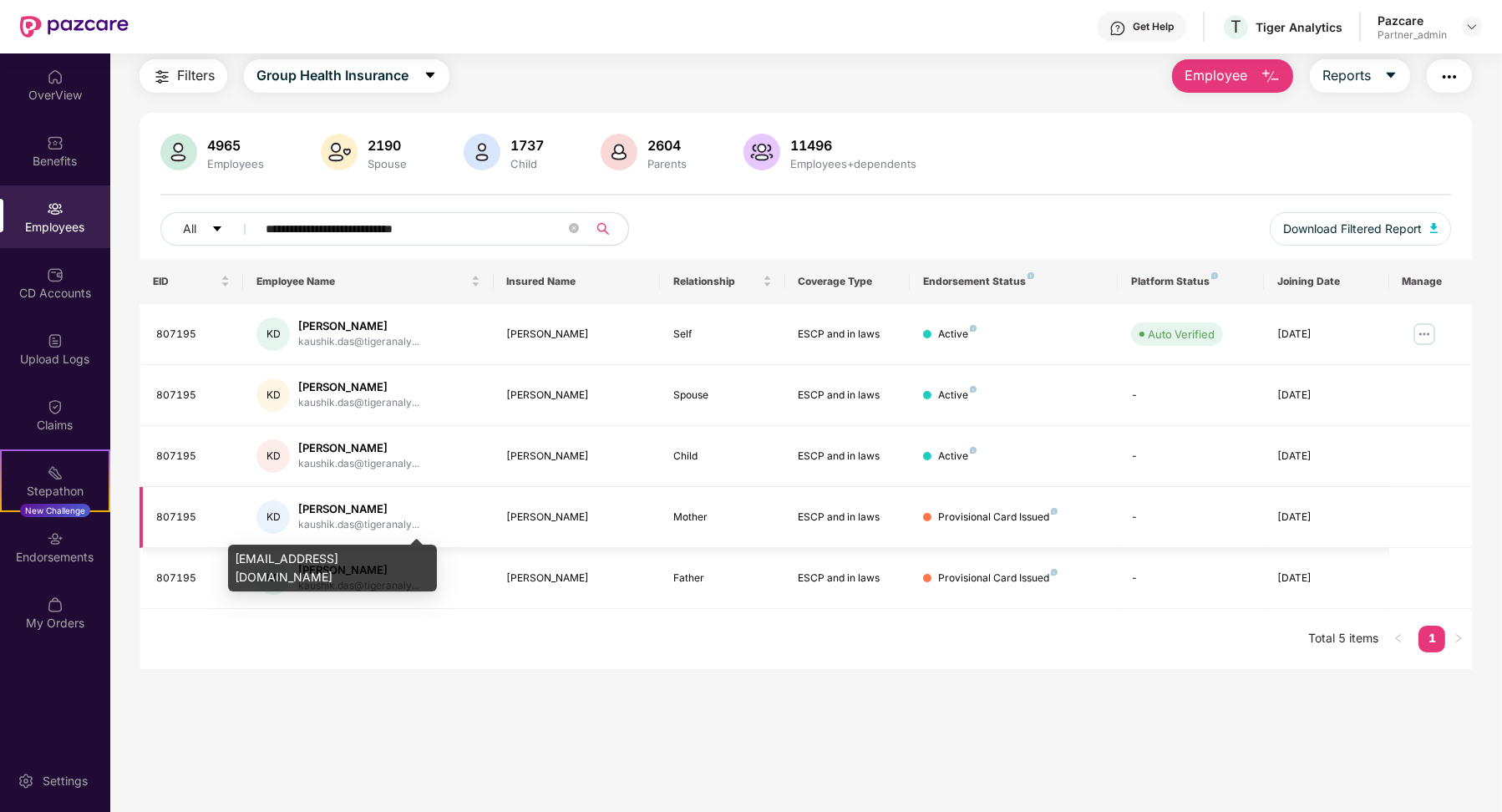
type input "**********"
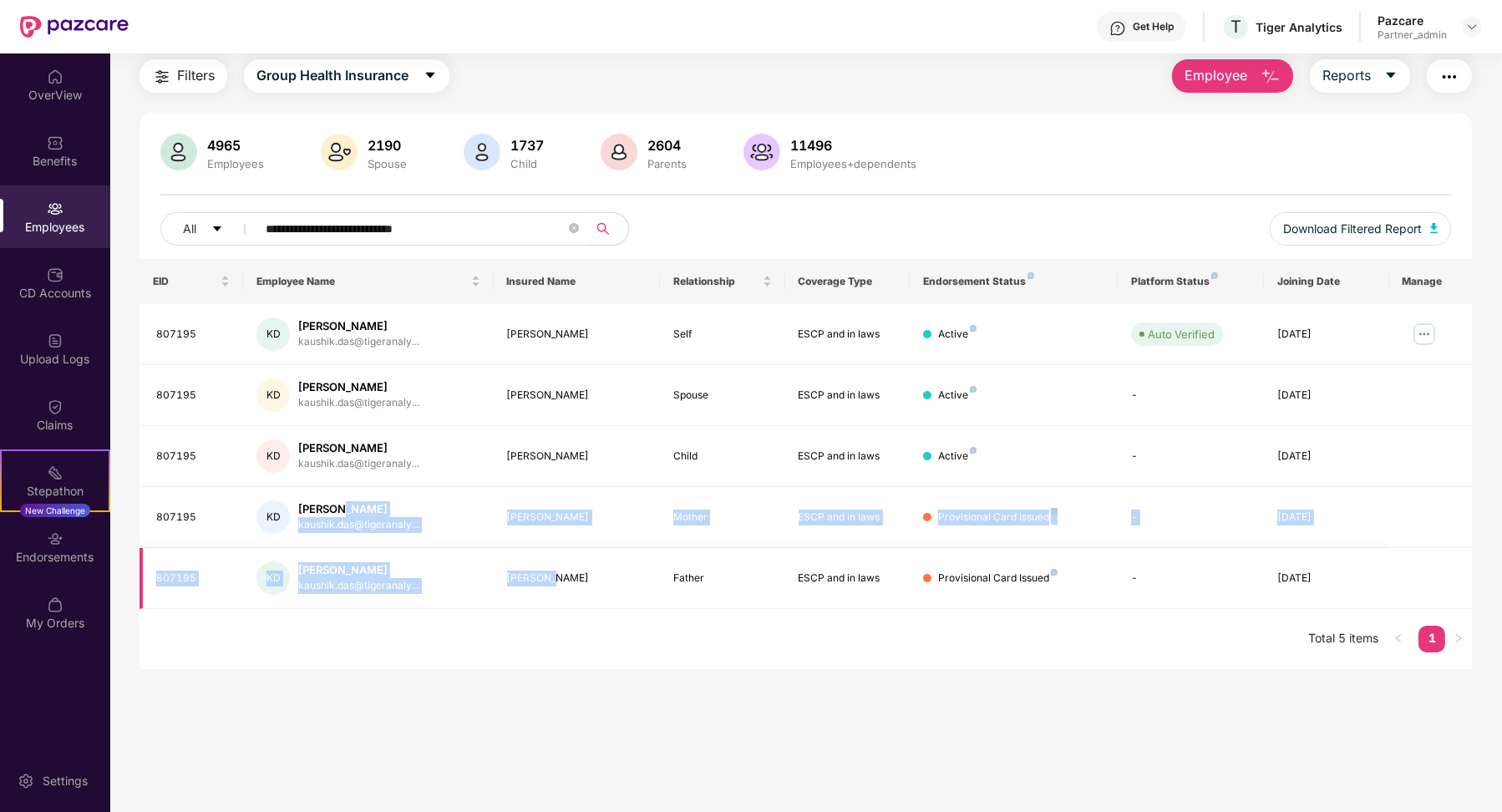
drag, startPoint x: 339, startPoint y: 505, endPoint x: 627, endPoint y: 583, distance: 298.4
click at [627, 583] on tbody "807195 [PERSON_NAME] [PERSON_NAME] kaushik.das@tigeranaly... [PERSON_NAME] Self…" at bounding box center [805, 455] width 1333 height 304
drag, startPoint x: 1049, startPoint y: 574, endPoint x: 629, endPoint y: 504, distance: 425.8
click at [629, 504] on tbody "807195 [PERSON_NAME] [PERSON_NAME] kaushik.das@tigeranaly... [PERSON_NAME] Self…" at bounding box center [805, 455] width 1333 height 304
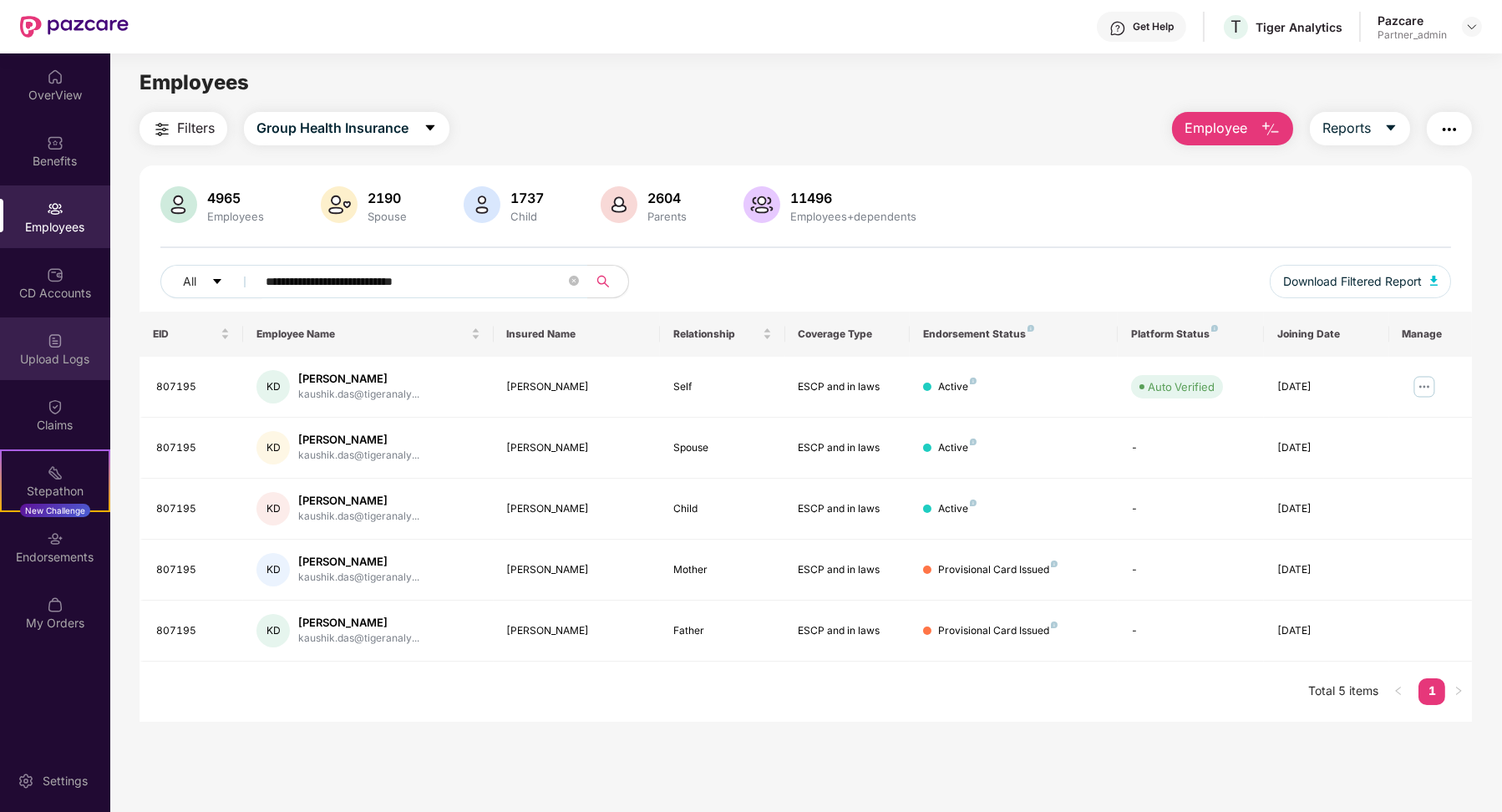
click at [56, 351] on div "Upload Logs" at bounding box center [55, 359] width 110 height 17
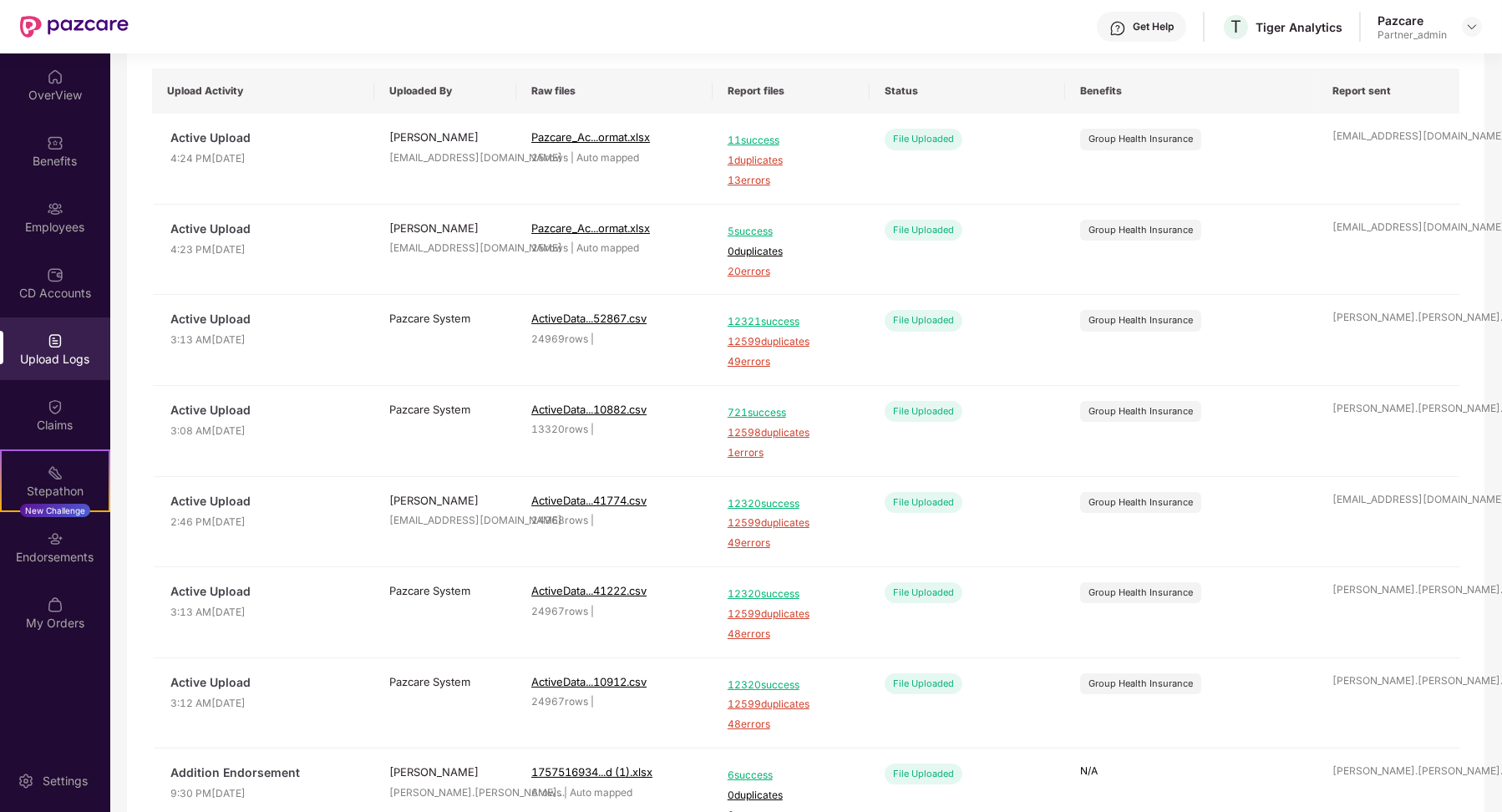
scroll to position [123, 0]
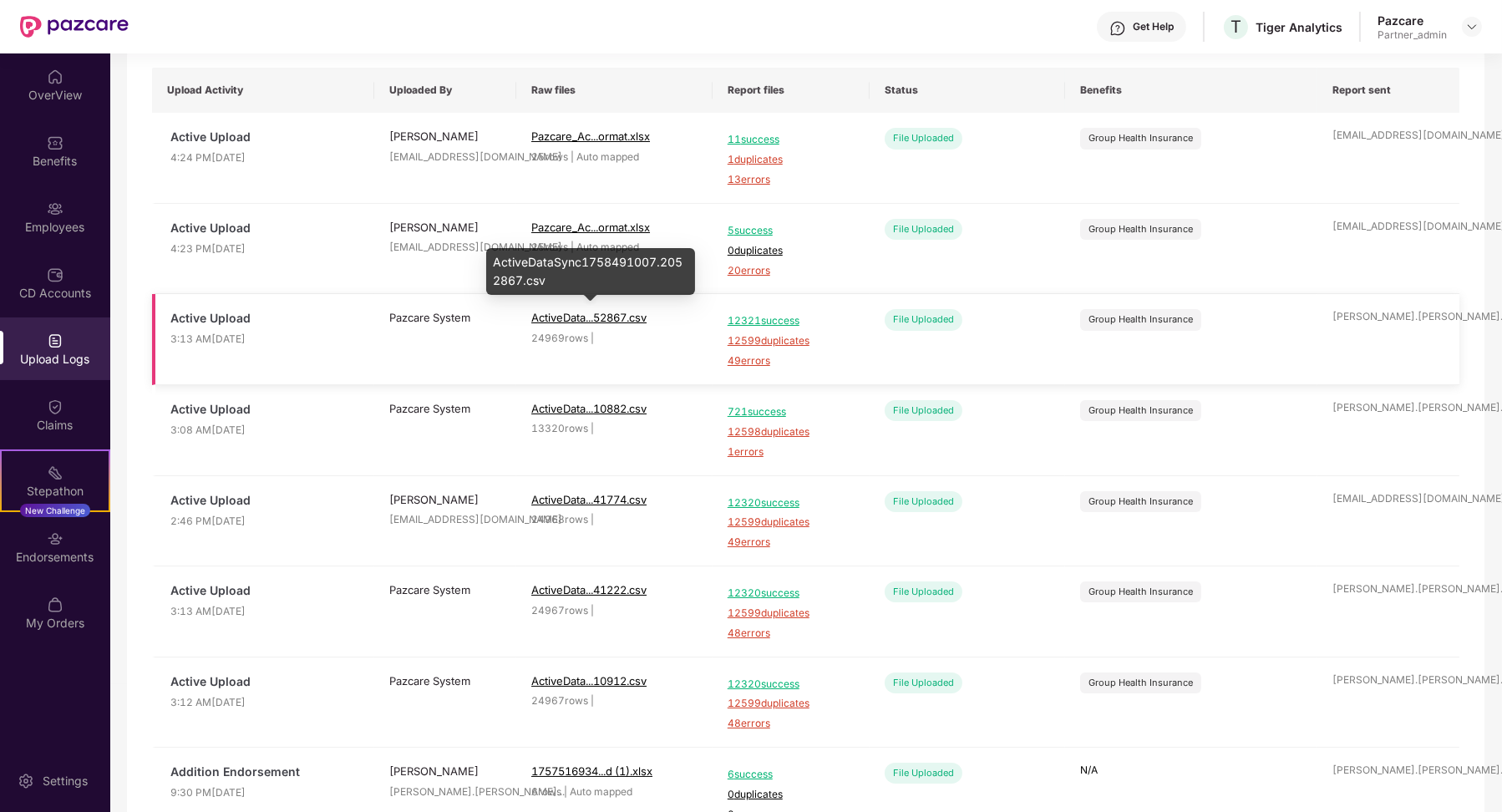
click at [590, 317] on span "ActiveData...52867.csv" at bounding box center [589, 317] width 116 height 13
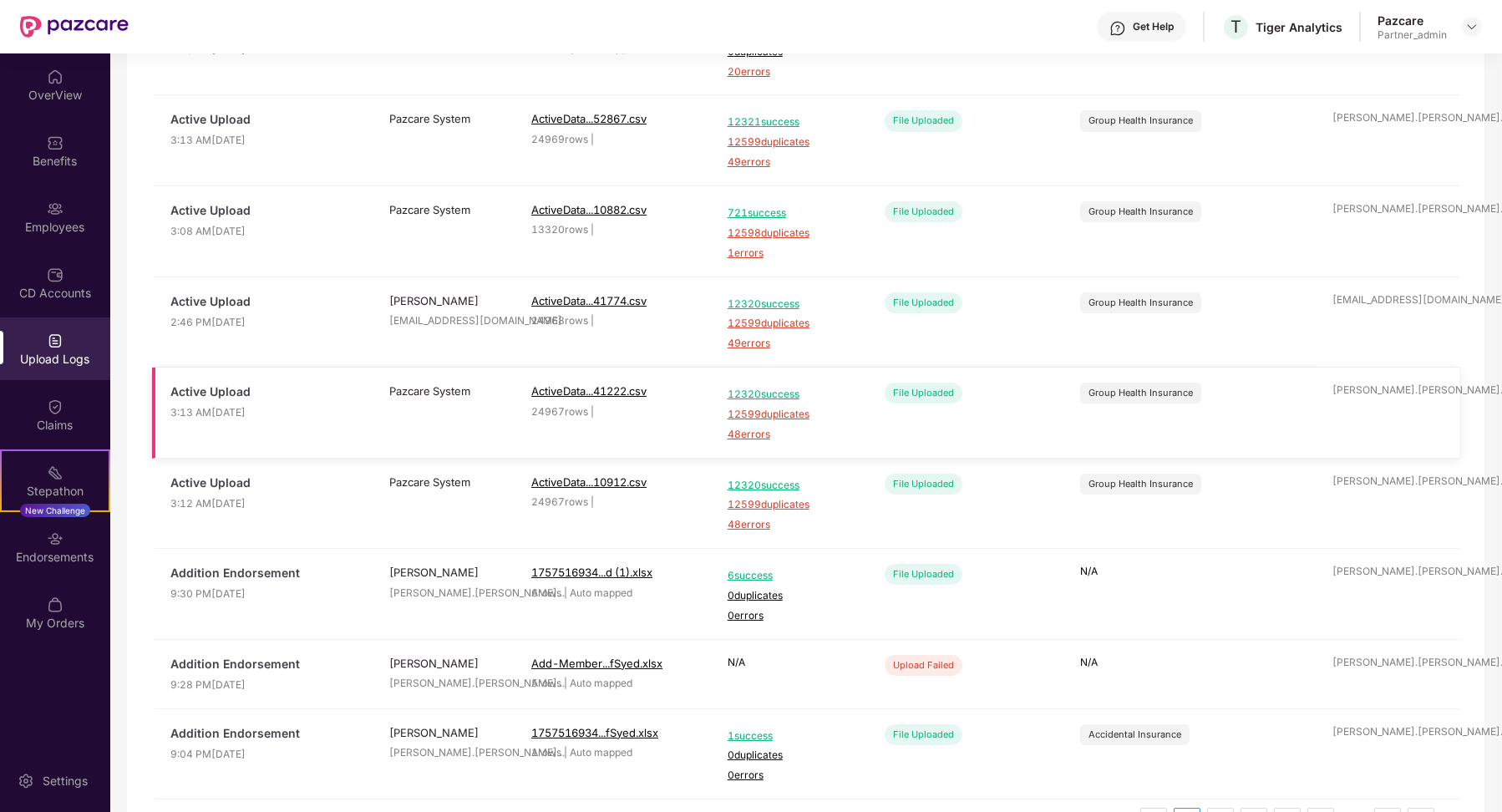
scroll to position [374, 0]
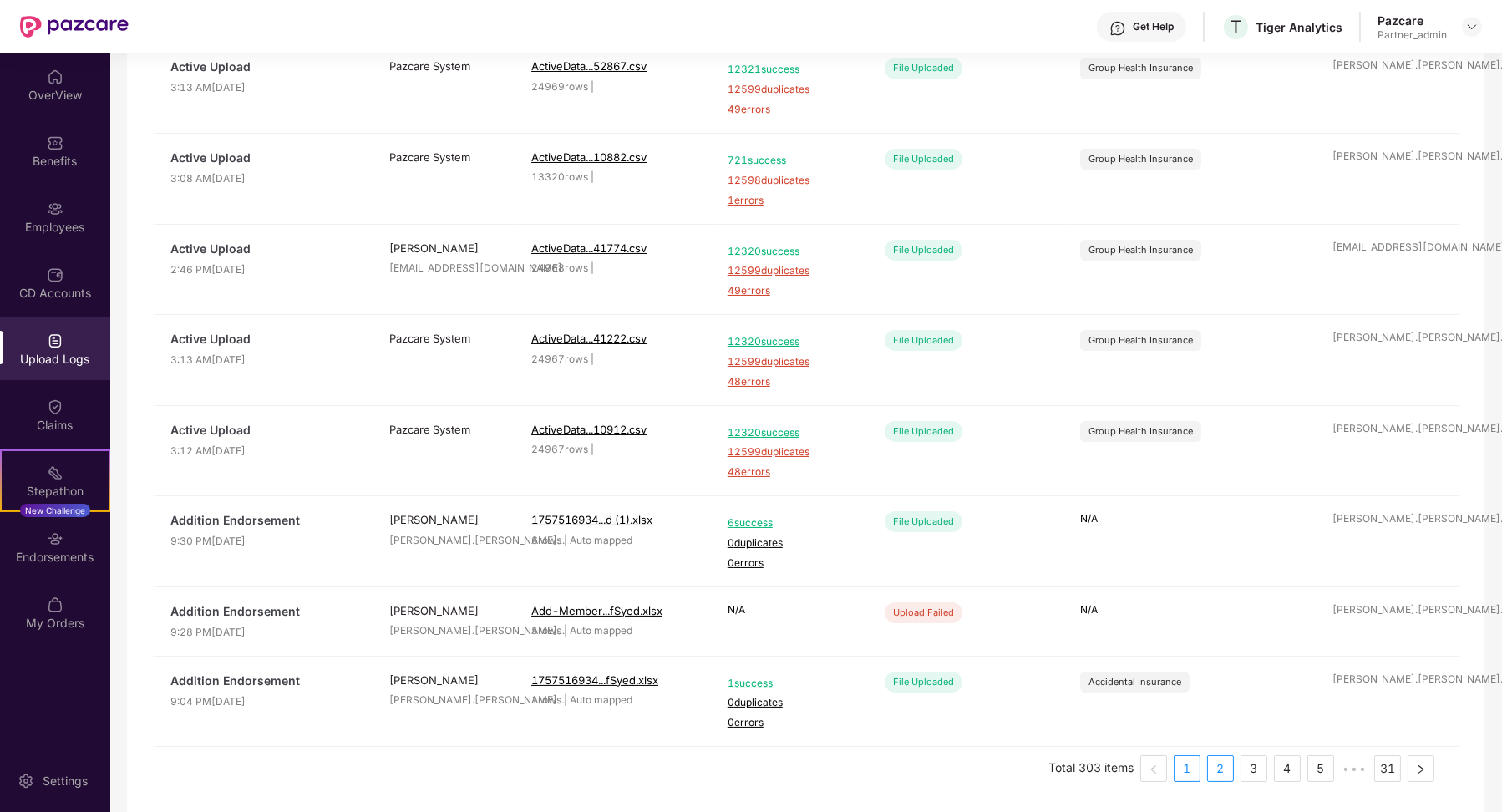
click at [1228, 766] on link "2" at bounding box center [1220, 768] width 25 height 25
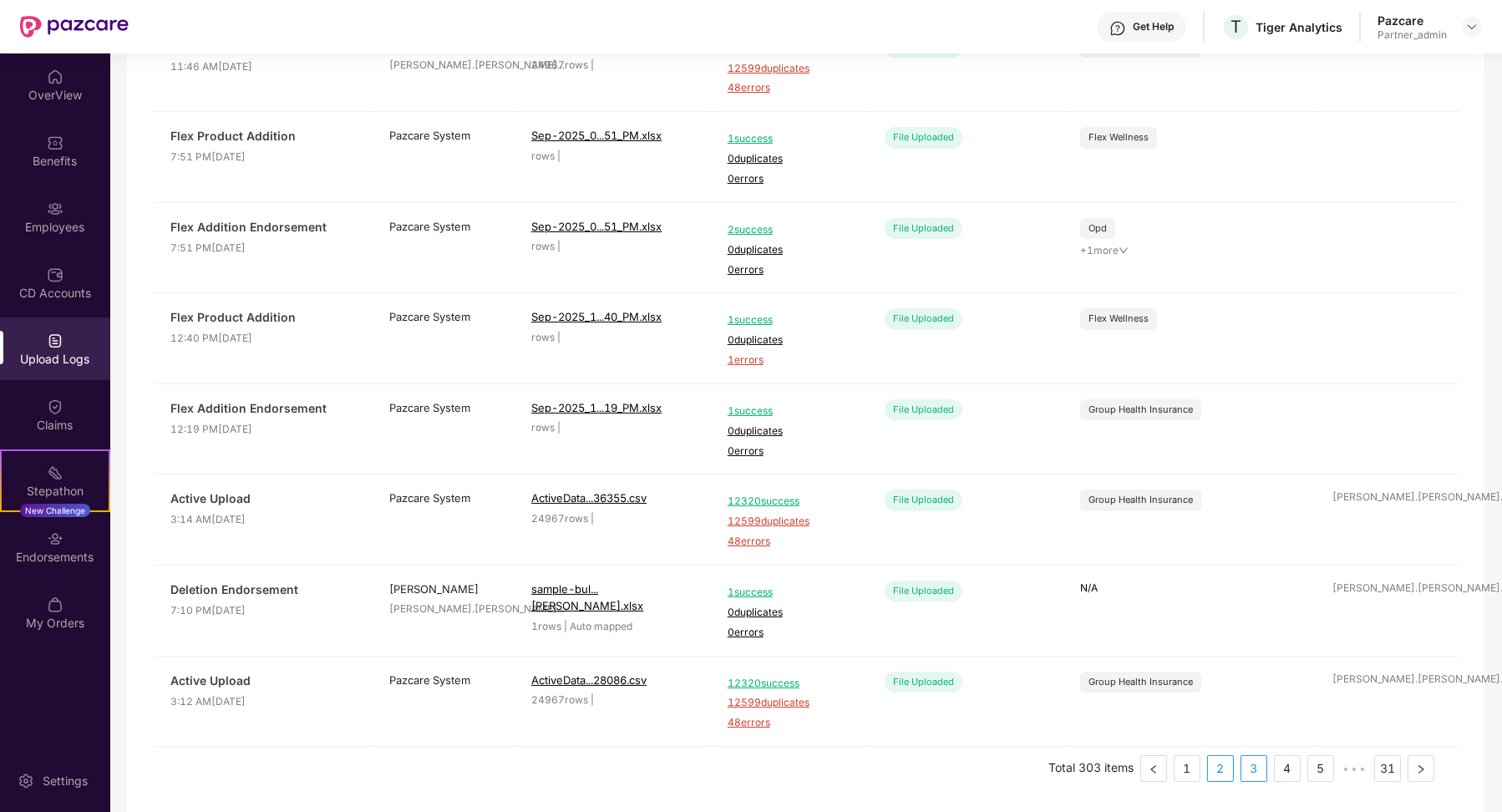
click at [1257, 764] on link "3" at bounding box center [1254, 768] width 25 height 25
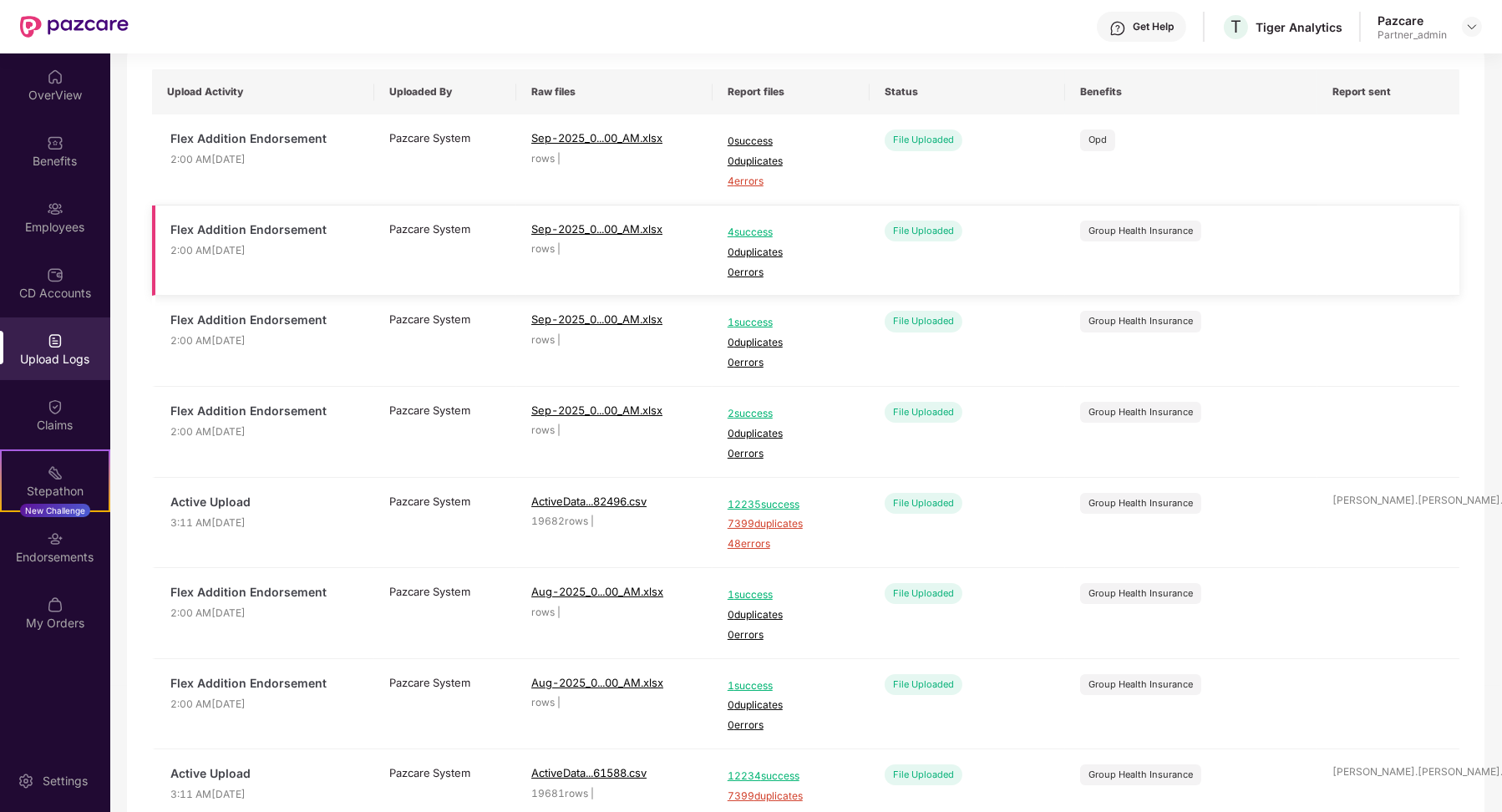
scroll to position [0, 0]
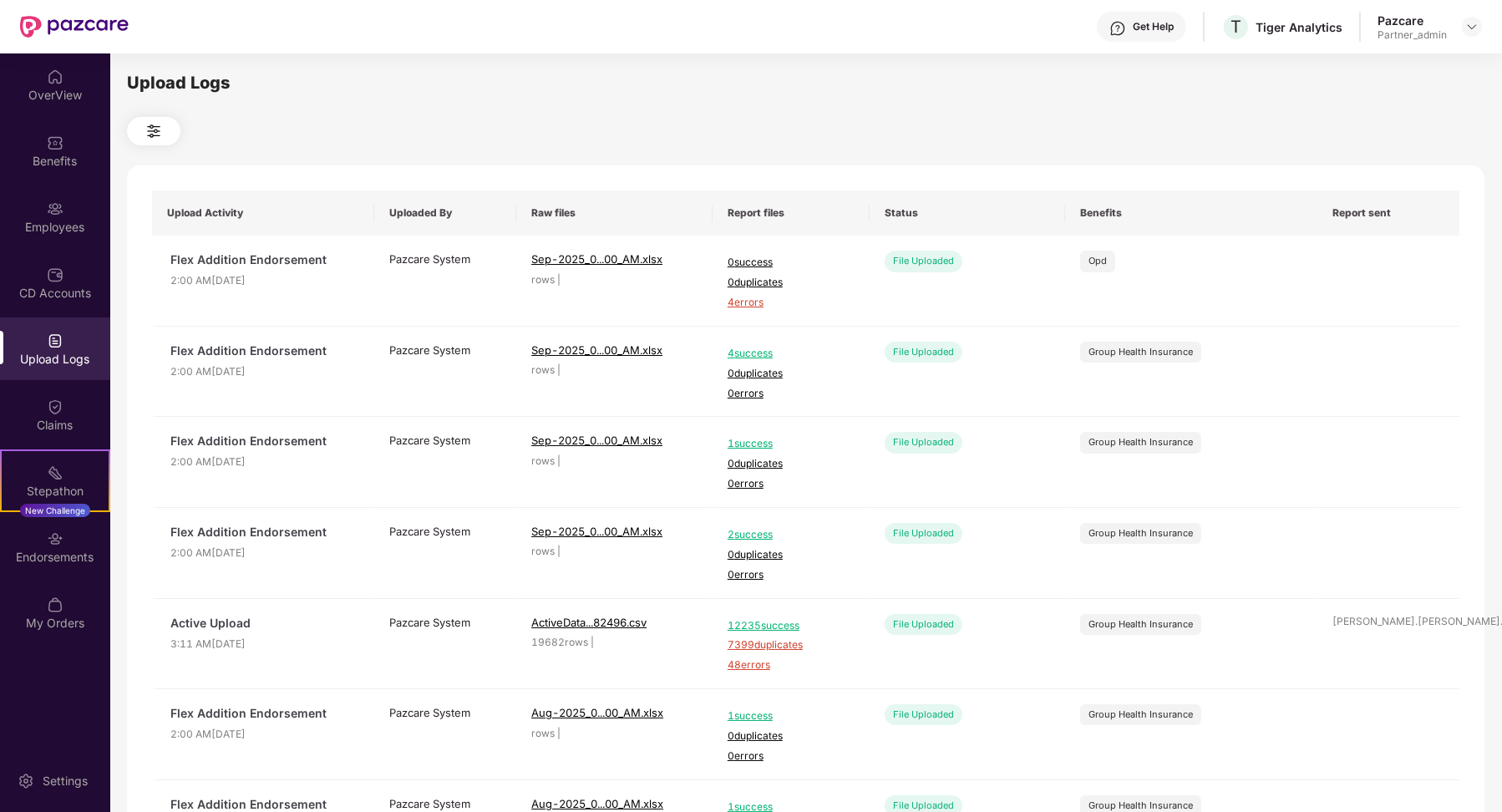
click at [163, 143] on button at bounding box center [153, 132] width 53 height 29
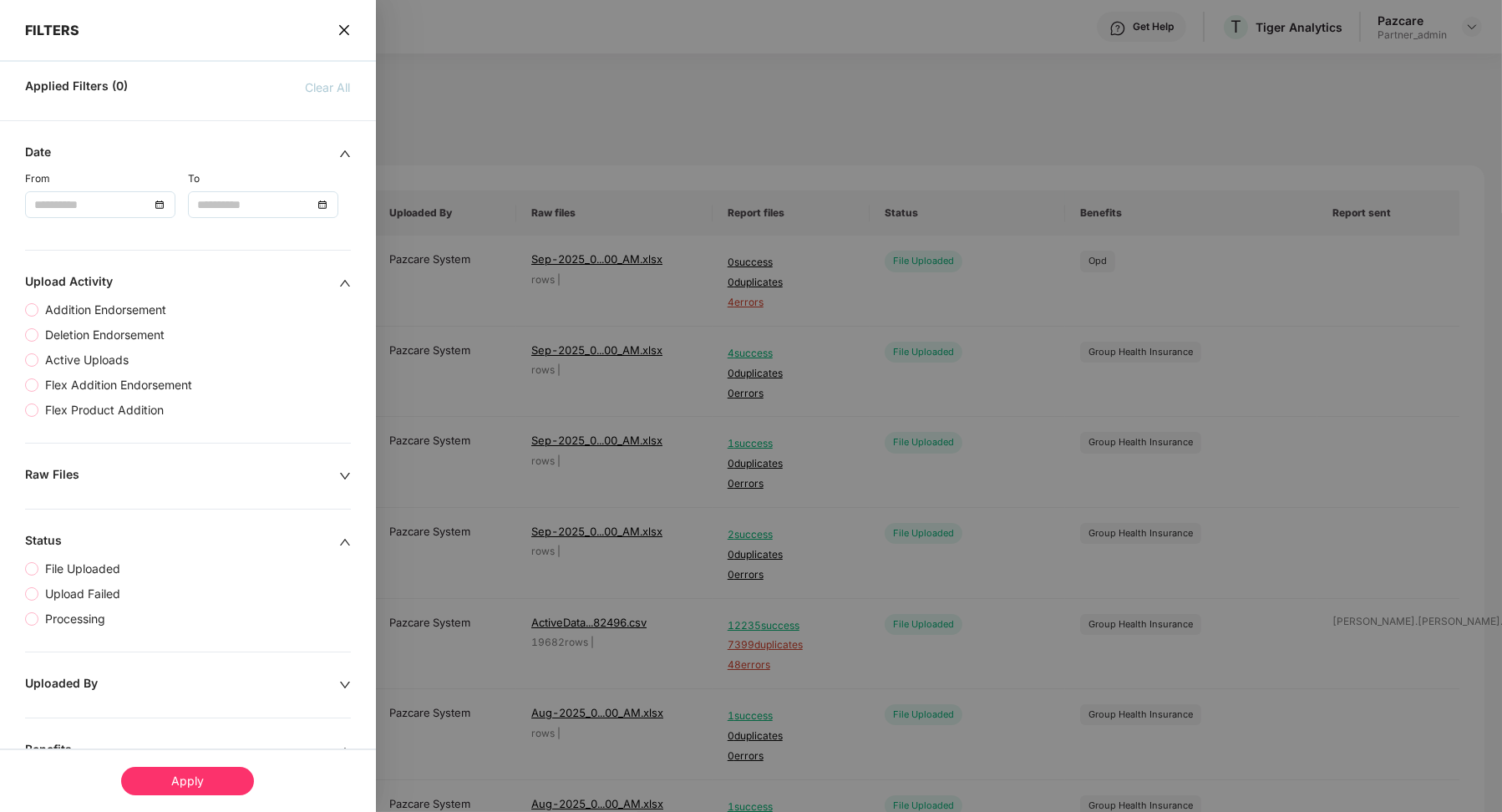
scroll to position [40, 0]
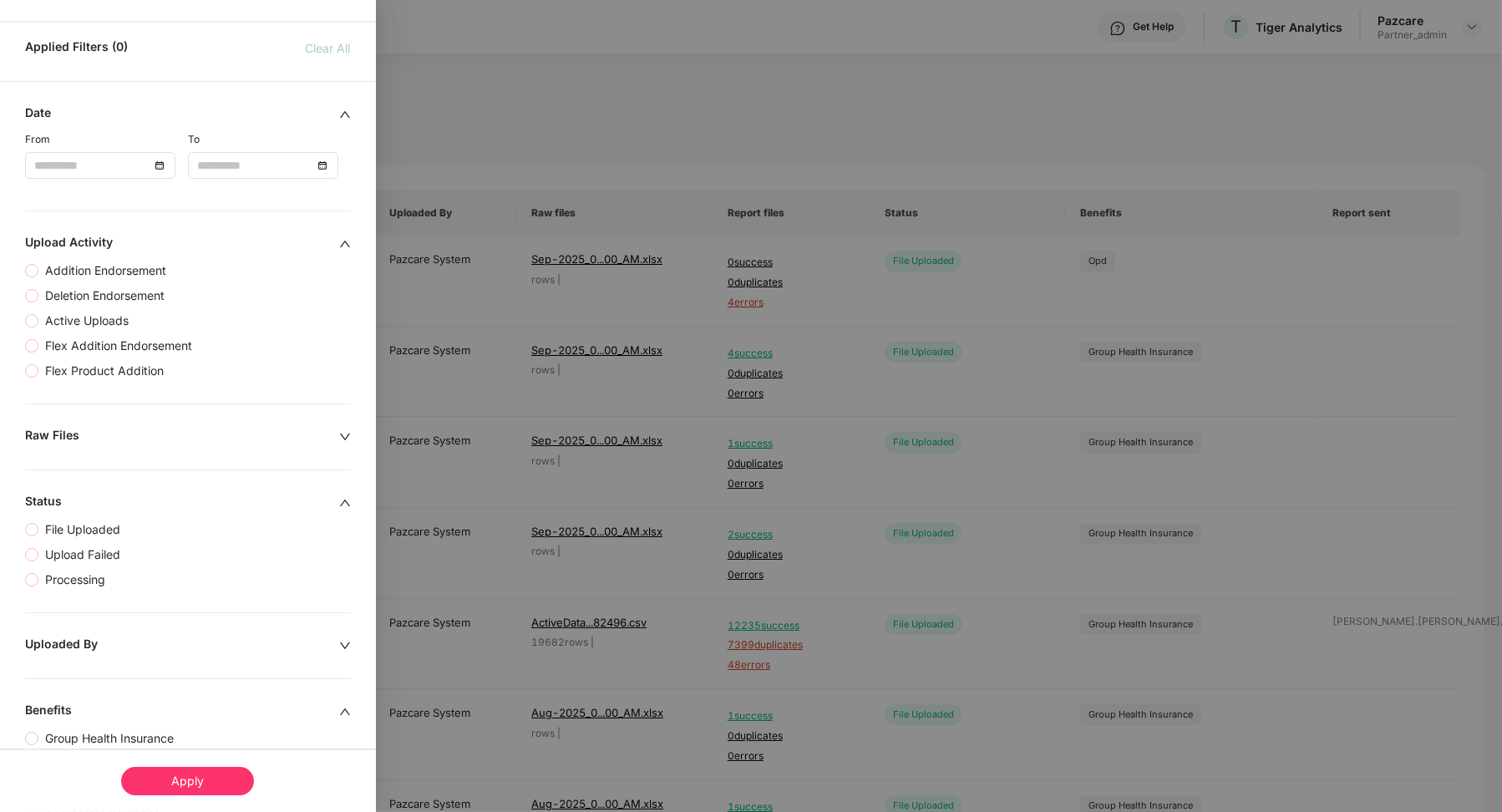
click at [100, 173] on div at bounding box center [100, 165] width 150 height 27
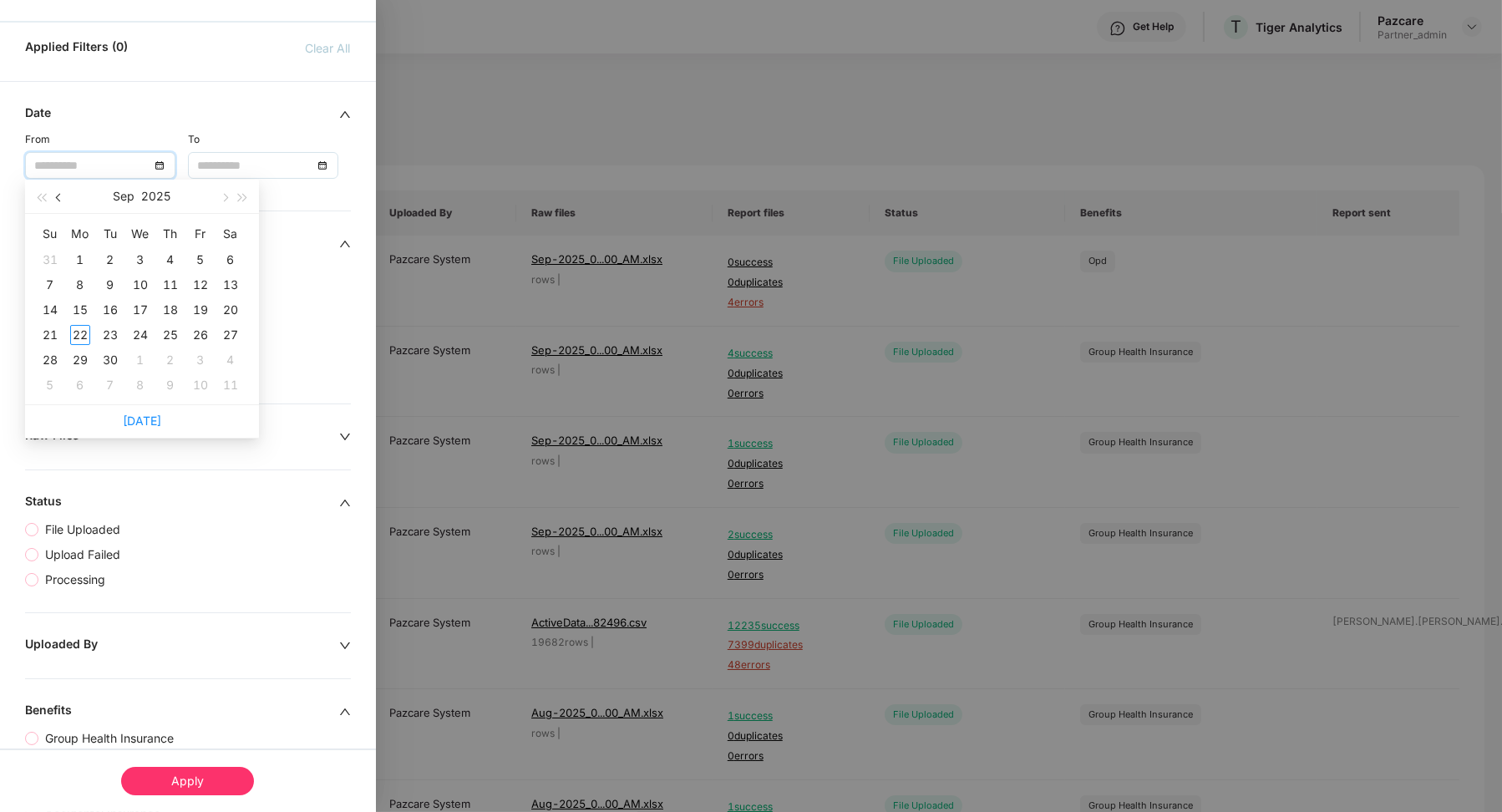
click at [58, 199] on span "button" at bounding box center [60, 198] width 8 height 8
click at [57, 199] on span "button" at bounding box center [60, 198] width 8 height 8
click at [58, 199] on span "button" at bounding box center [60, 198] width 8 height 8
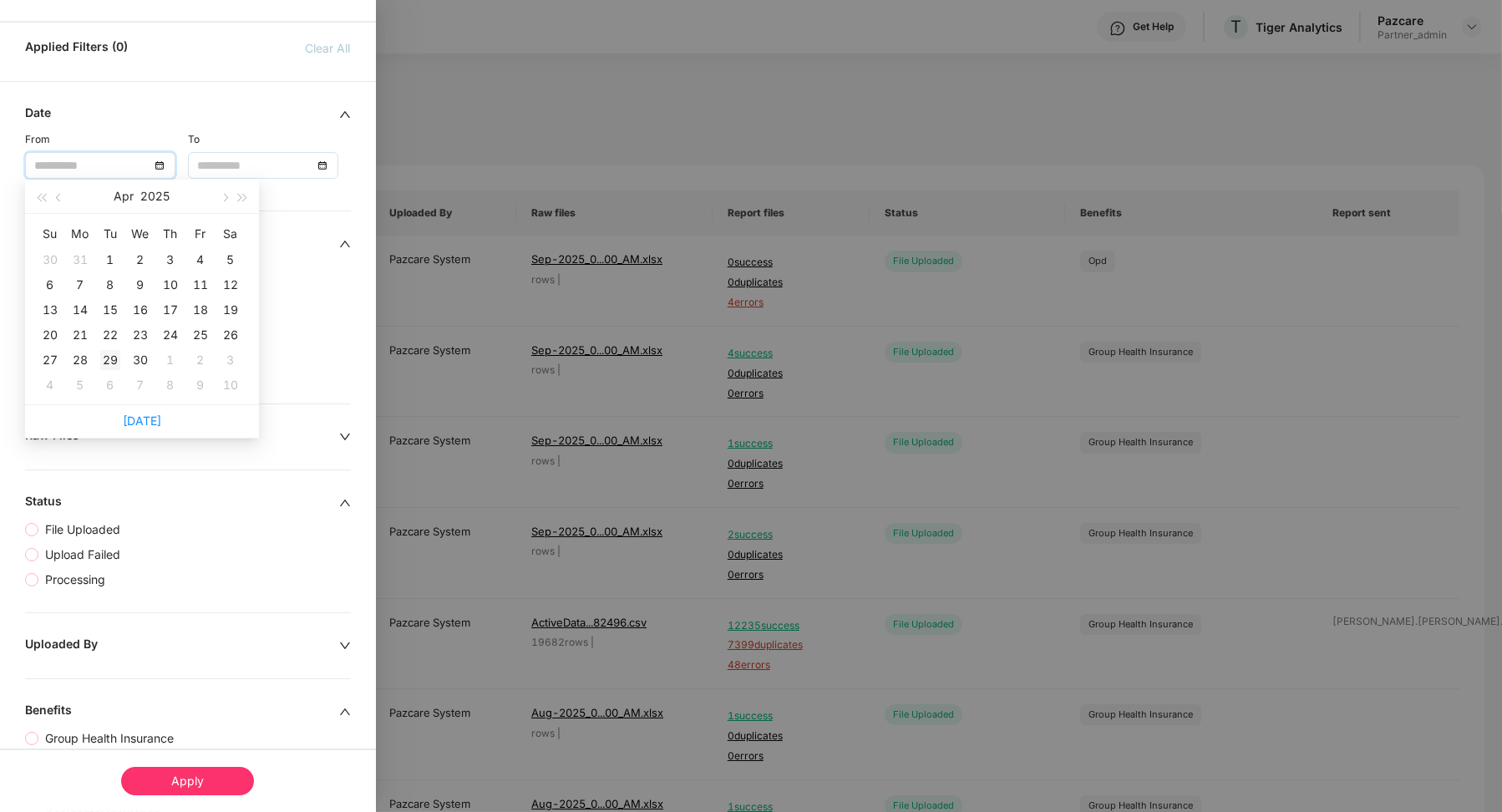
type input "**********"
click at [115, 354] on div "29" at bounding box center [110, 360] width 20 height 20
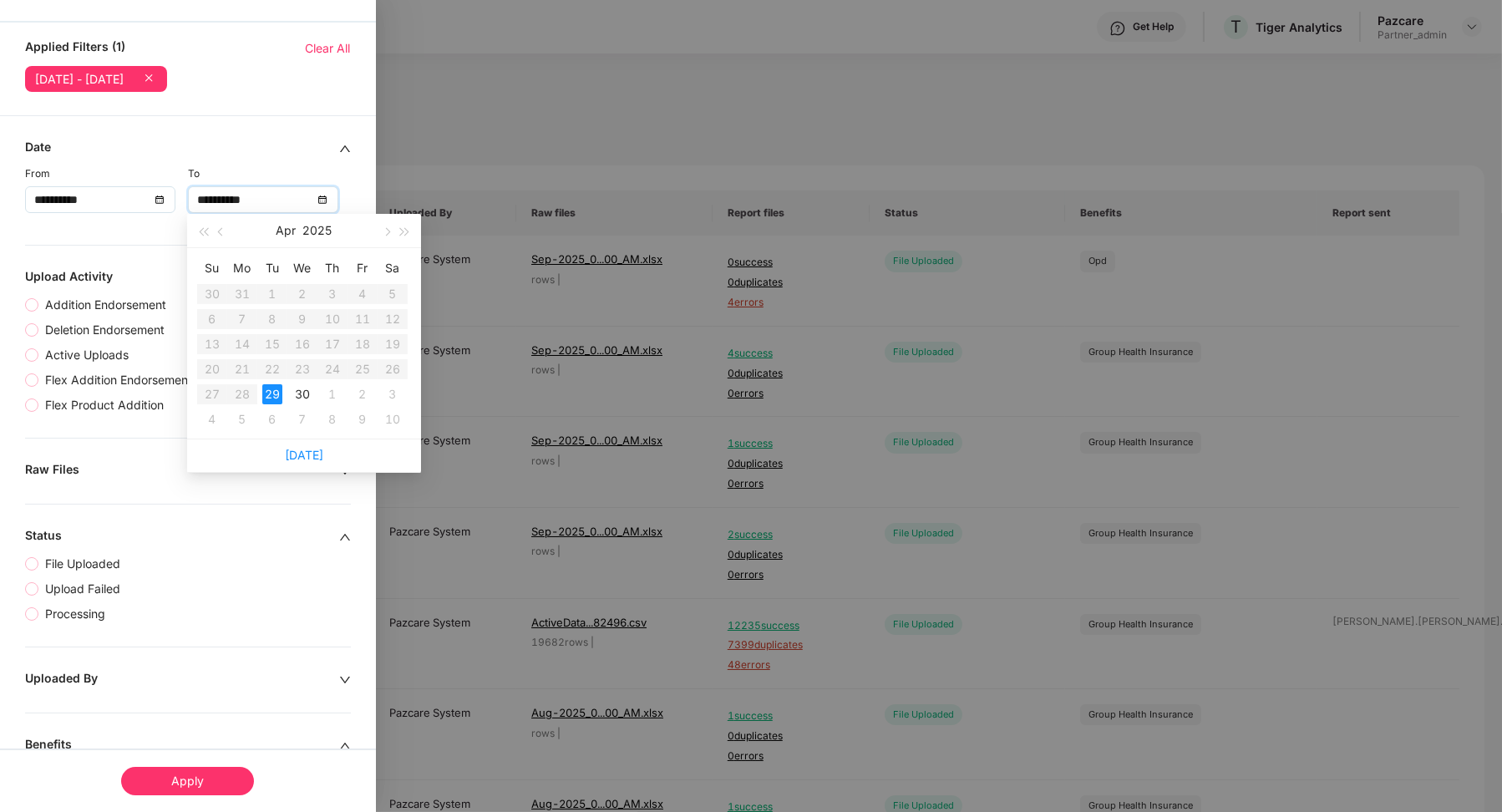
click at [273, 199] on input "**********" at bounding box center [255, 200] width 116 height 19
click at [392, 237] on button "button" at bounding box center [386, 231] width 19 height 34
type input "**********"
click at [333, 298] on div "1" at bounding box center [332, 294] width 20 height 20
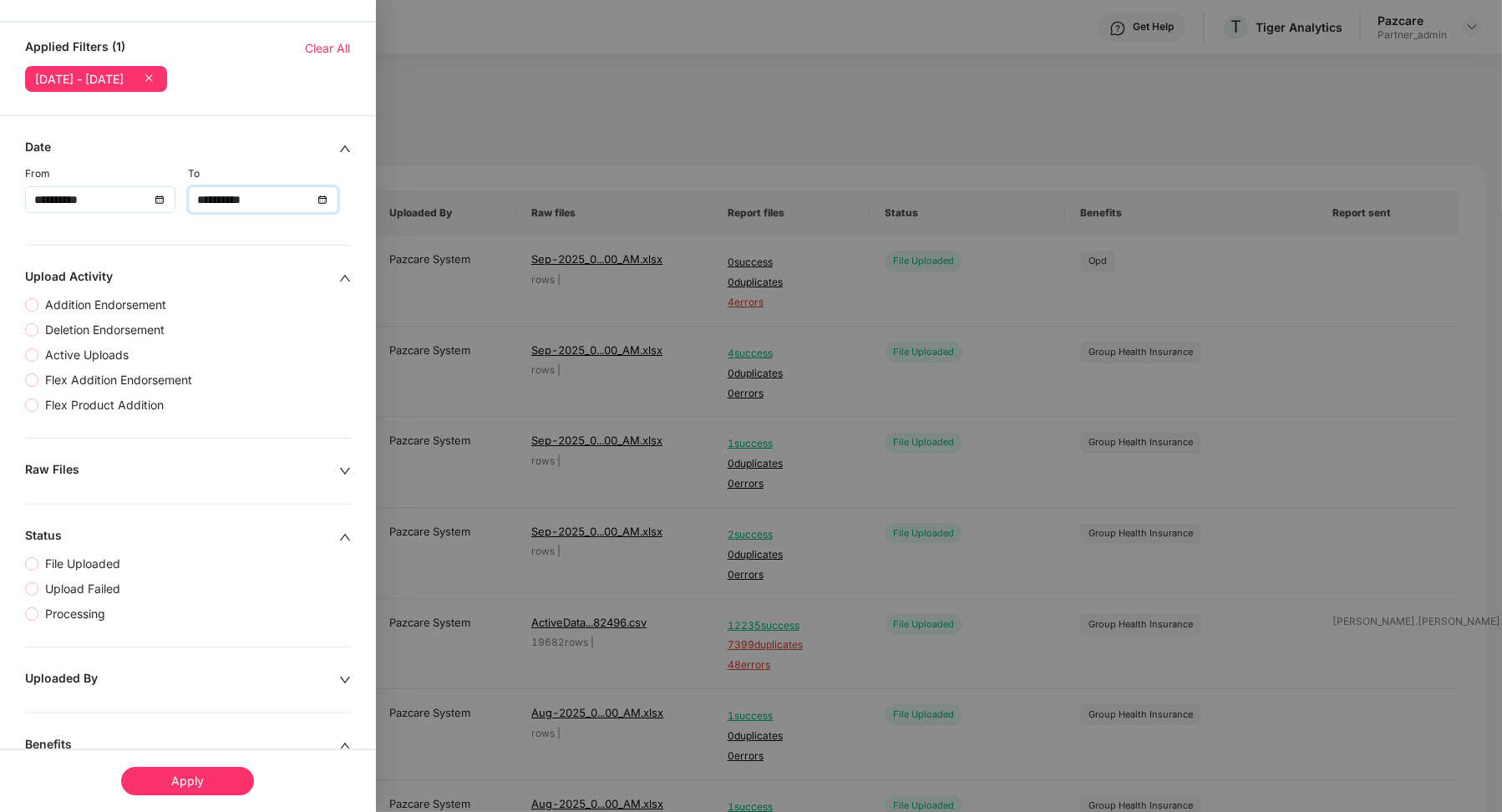
click at [213, 802] on div "Apply" at bounding box center [188, 779] width 376 height 63
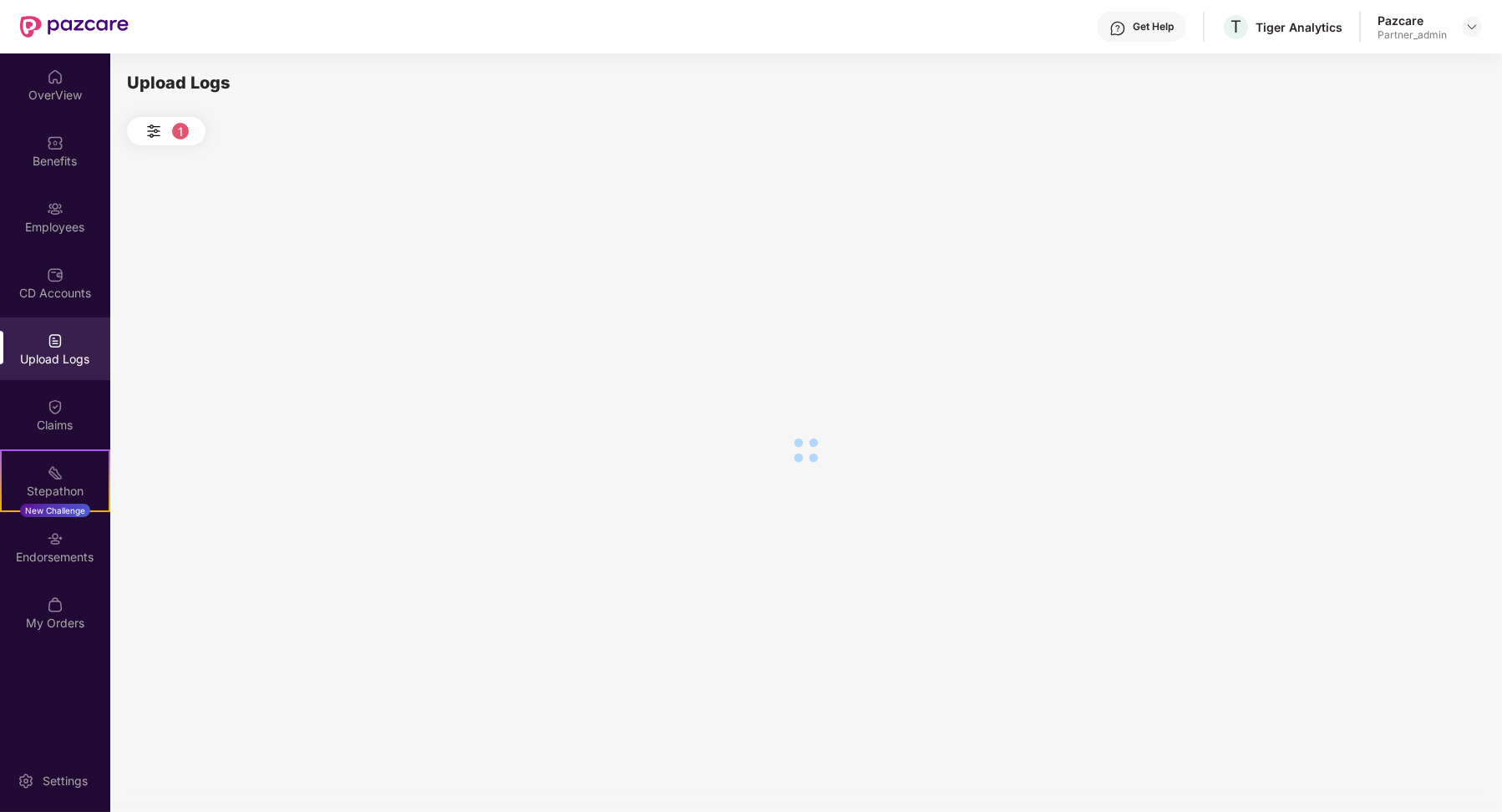
click at [147, 126] on img at bounding box center [153, 132] width 20 height 20
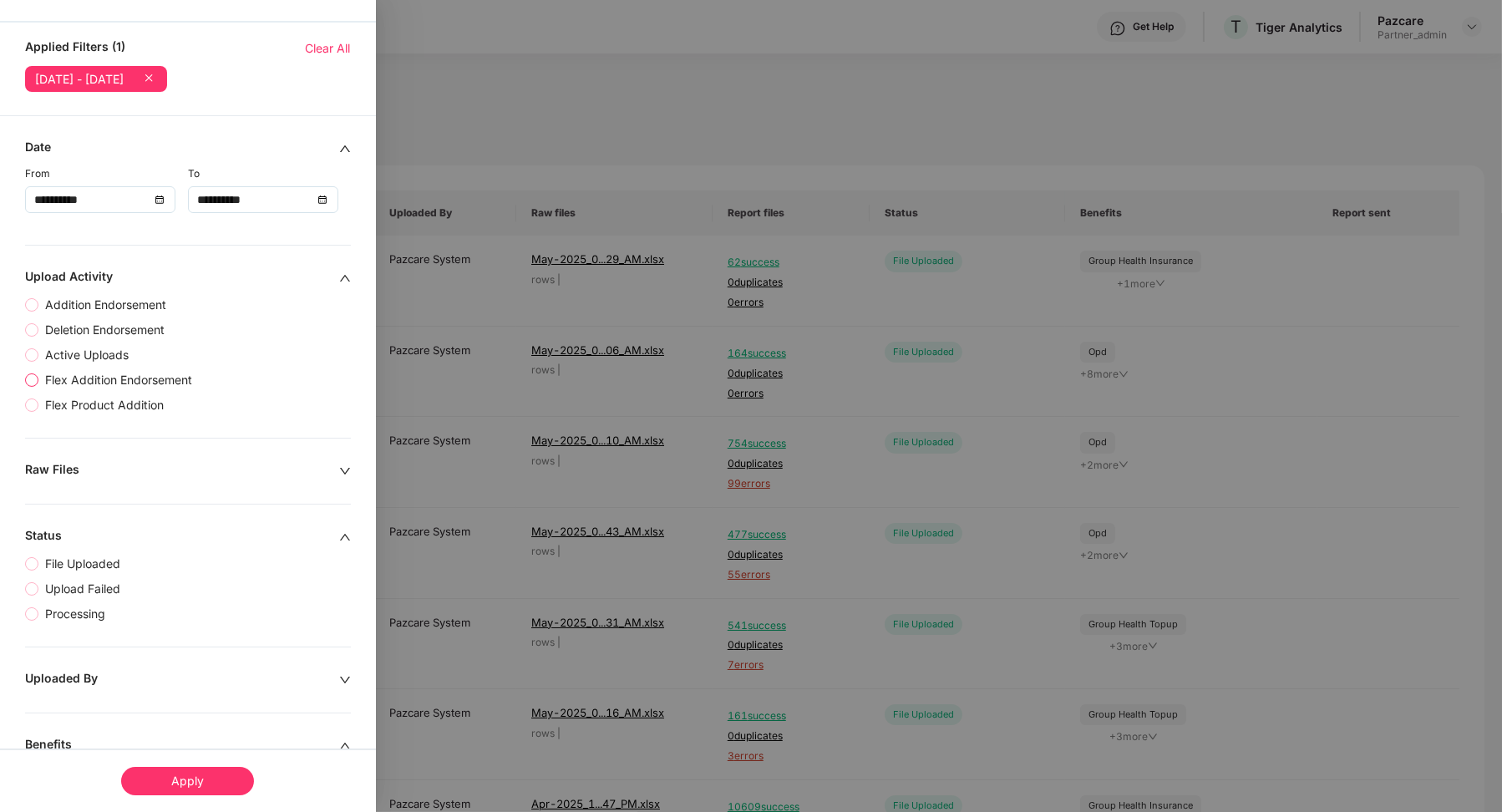
click at [77, 379] on span "Flex Addition Endorsement" at bounding box center [119, 380] width 160 height 19
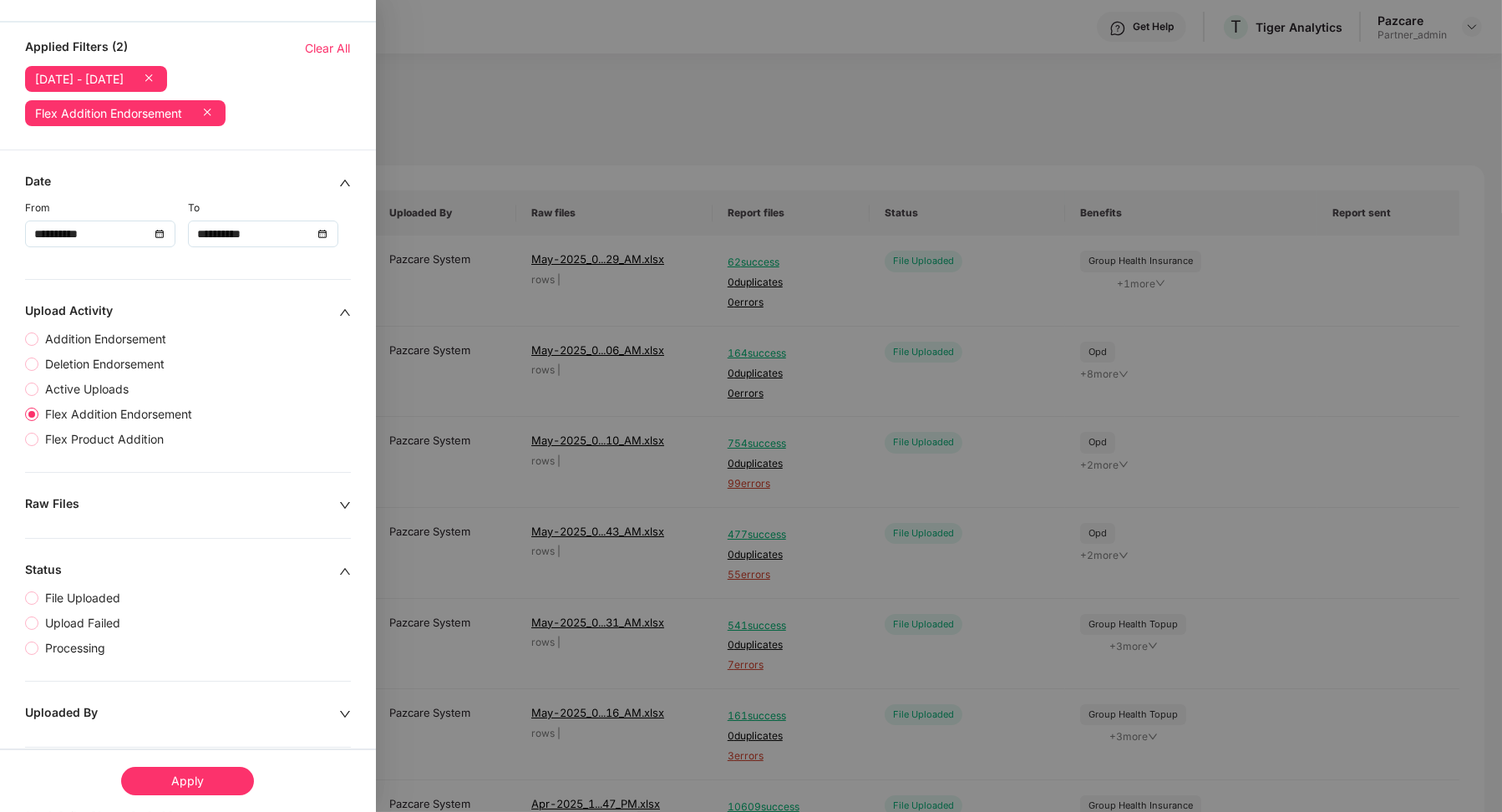
click at [176, 779] on div "Apply" at bounding box center [187, 781] width 132 height 29
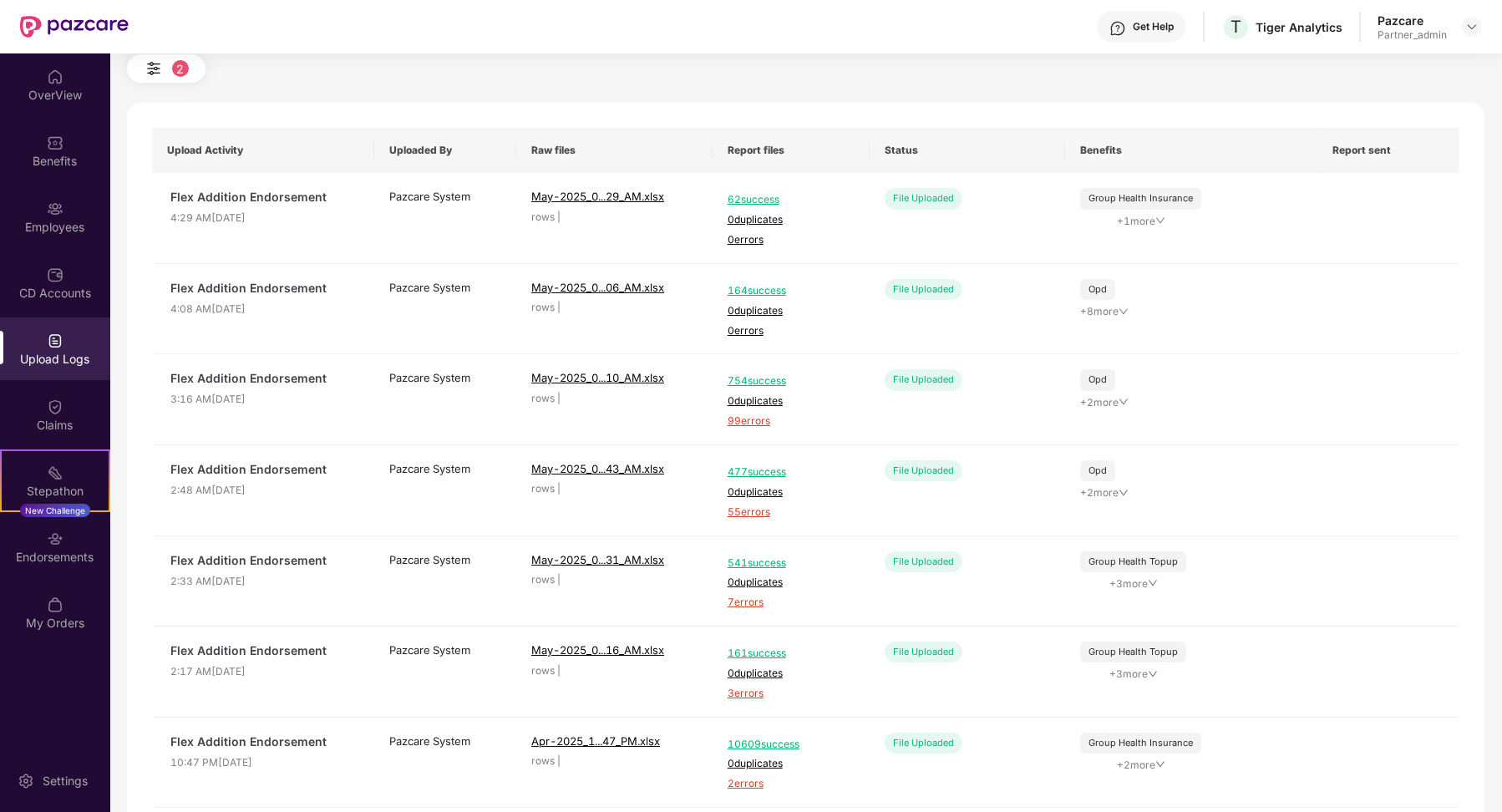
scroll to position [124, 0]
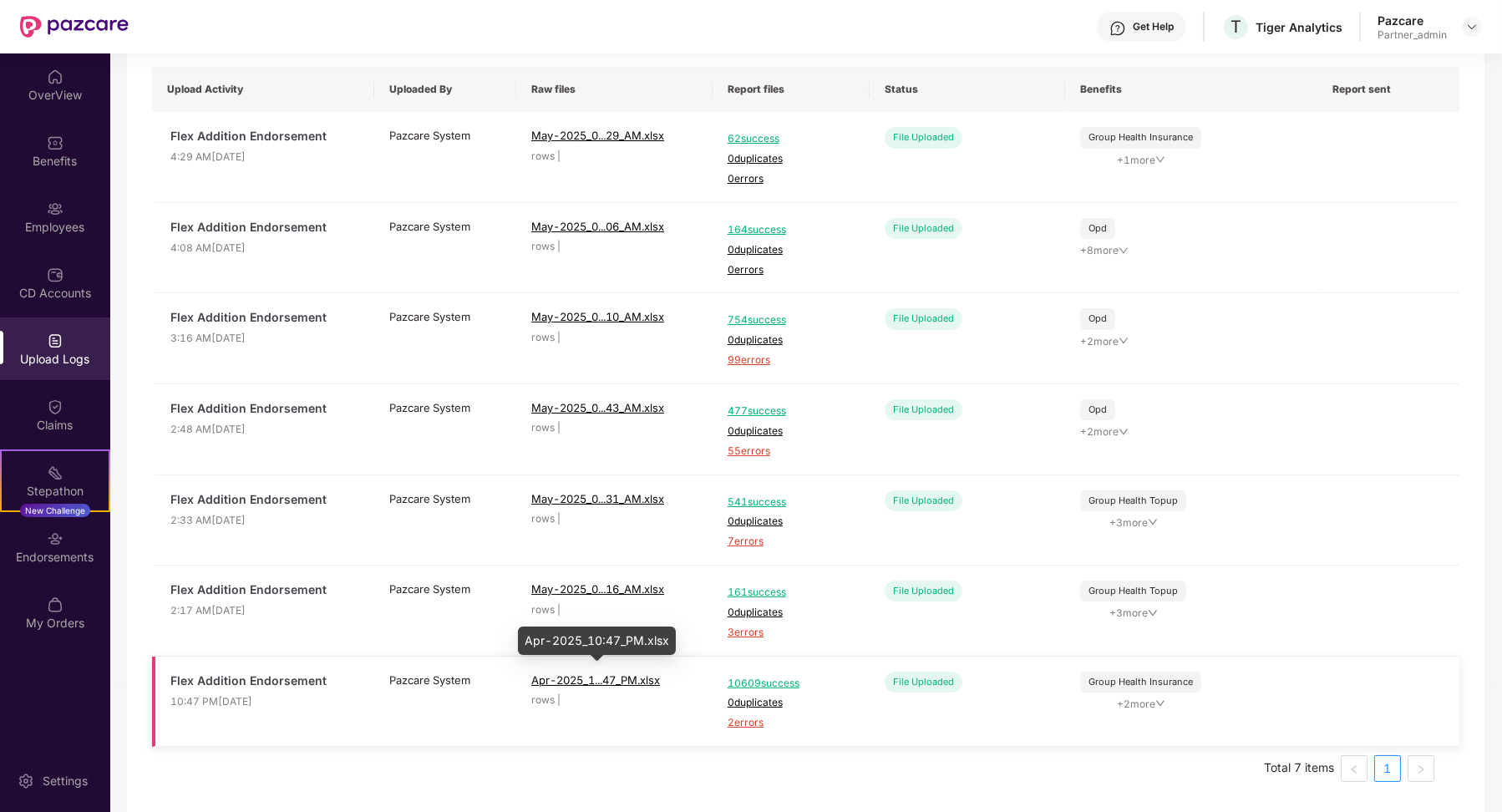
click at [584, 673] on span "Apr-2025_1...47_PM.xlsx" at bounding box center [595, 680] width 129 height 13
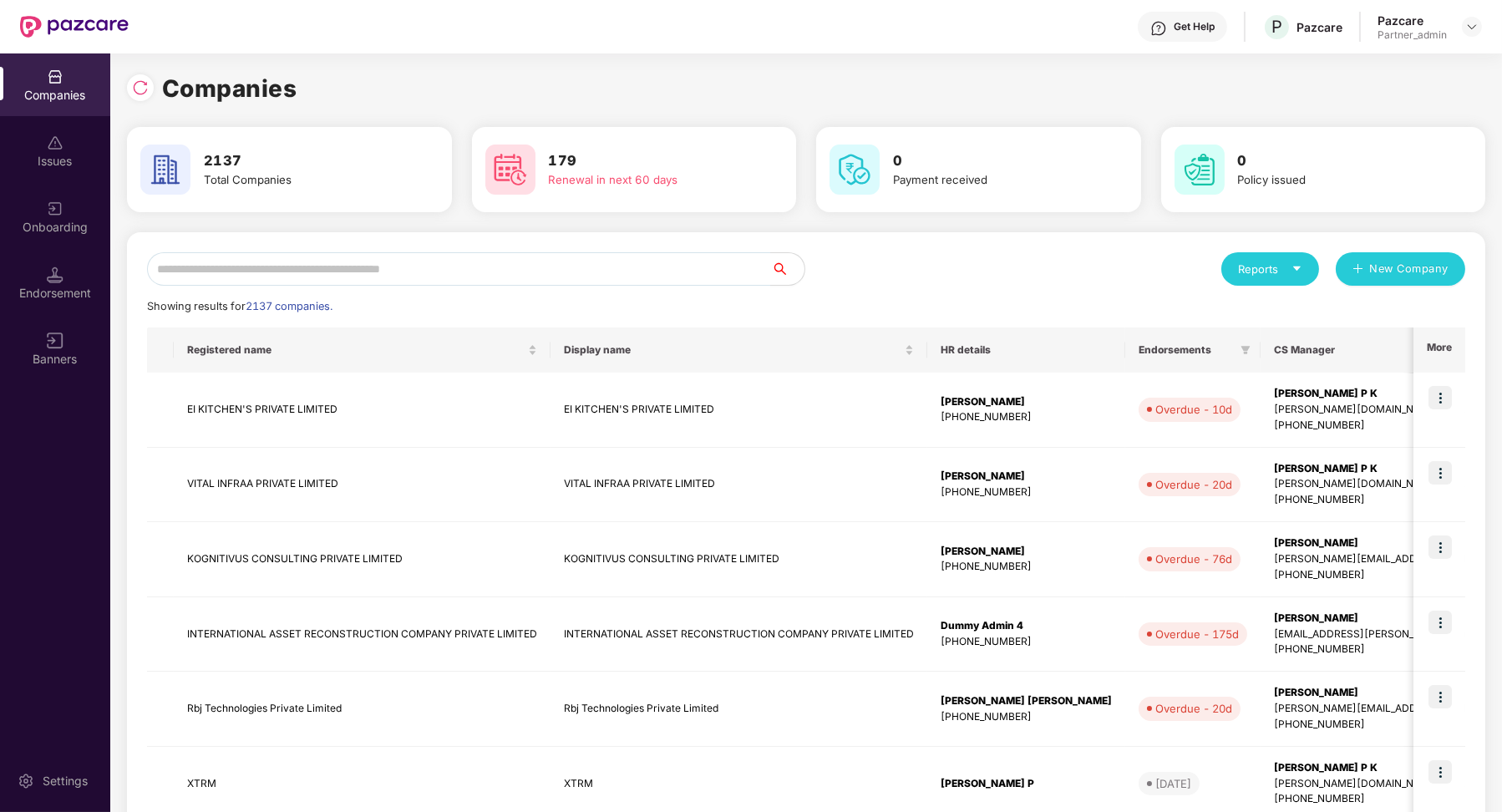
scroll to position [0, 1]
click at [83, 286] on div "Endorsement" at bounding box center [55, 293] width 110 height 17
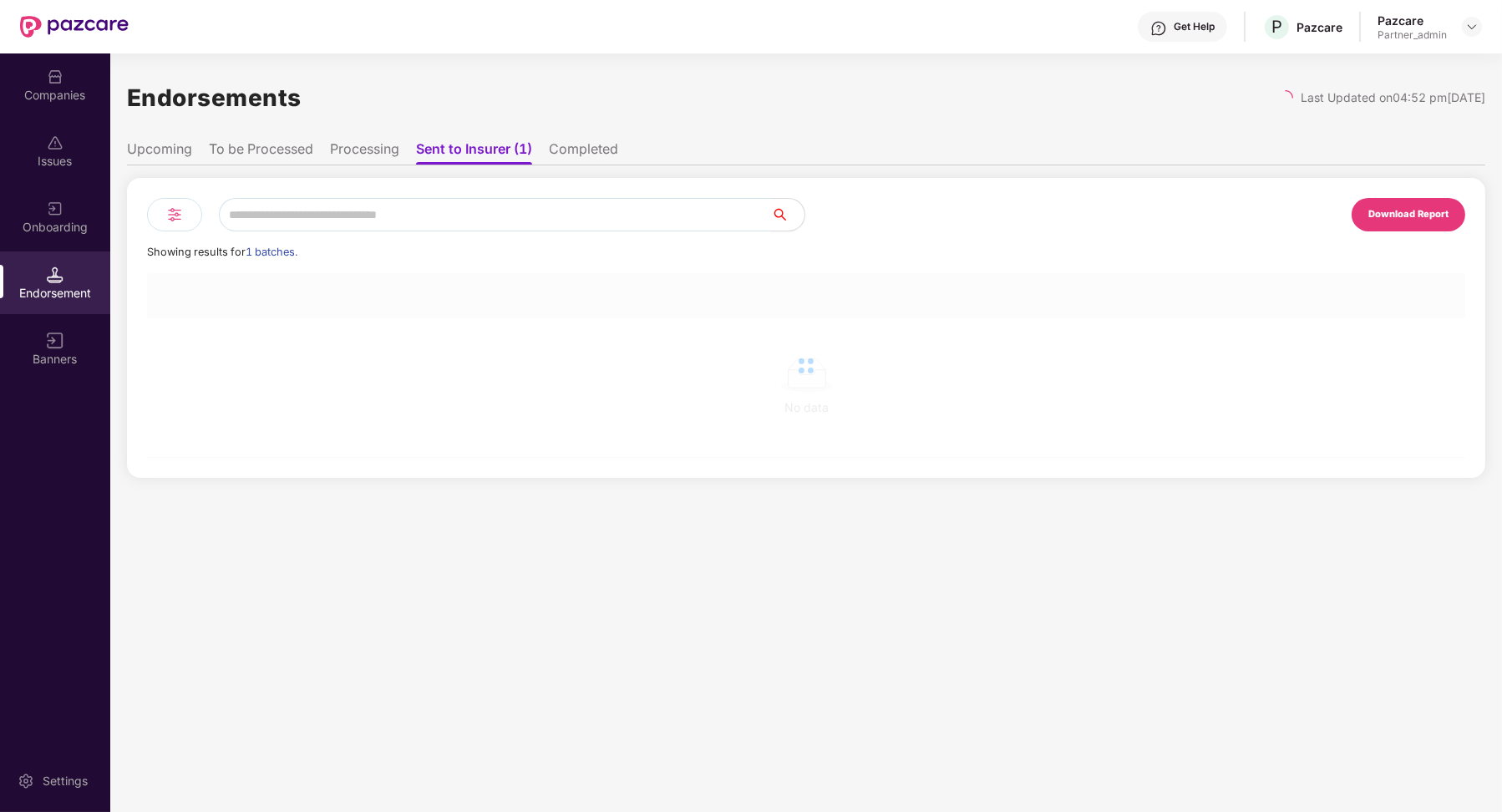
click at [251, 207] on input "text" at bounding box center [494, 215] width 552 height 34
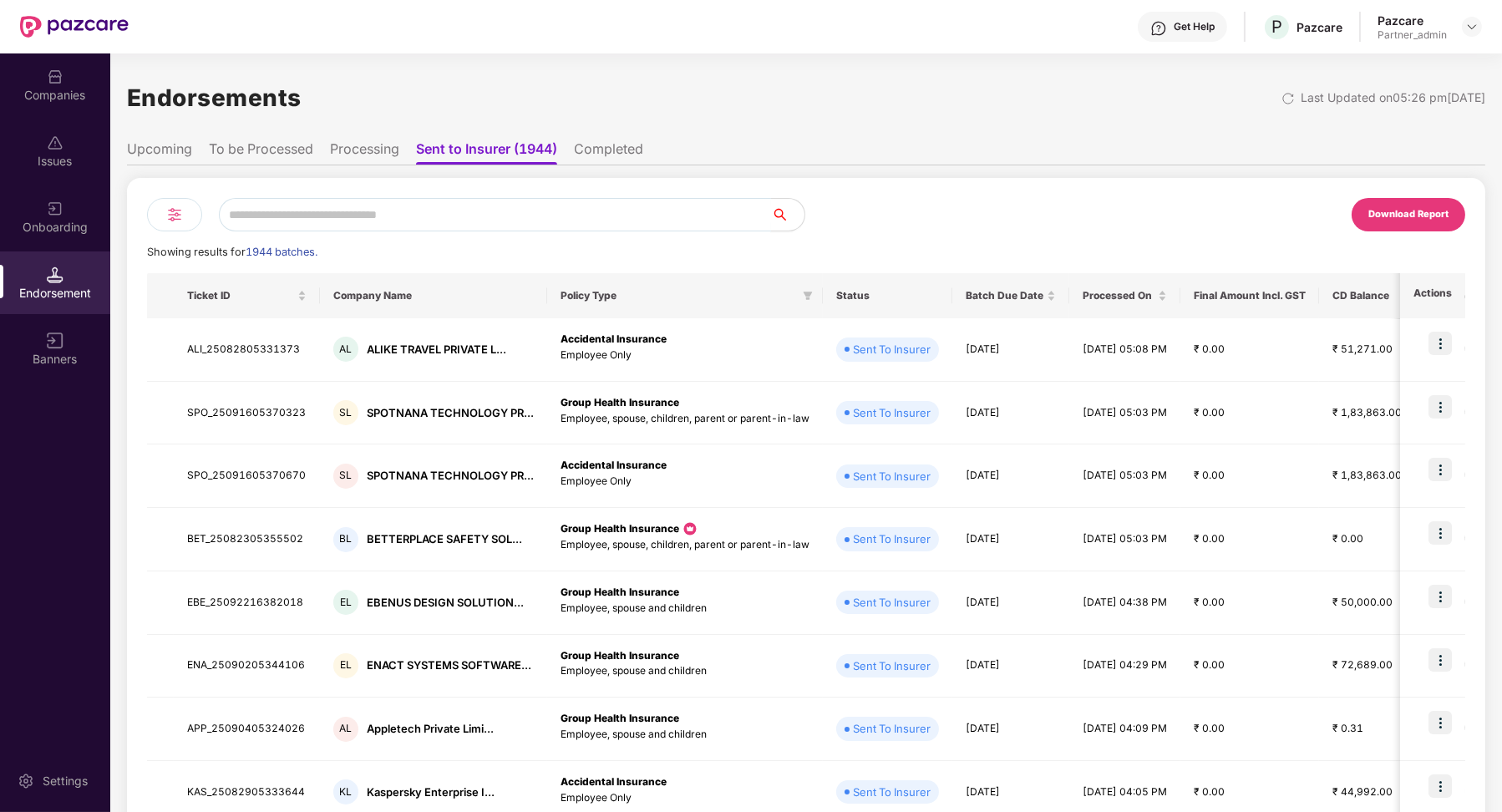
paste input "**********"
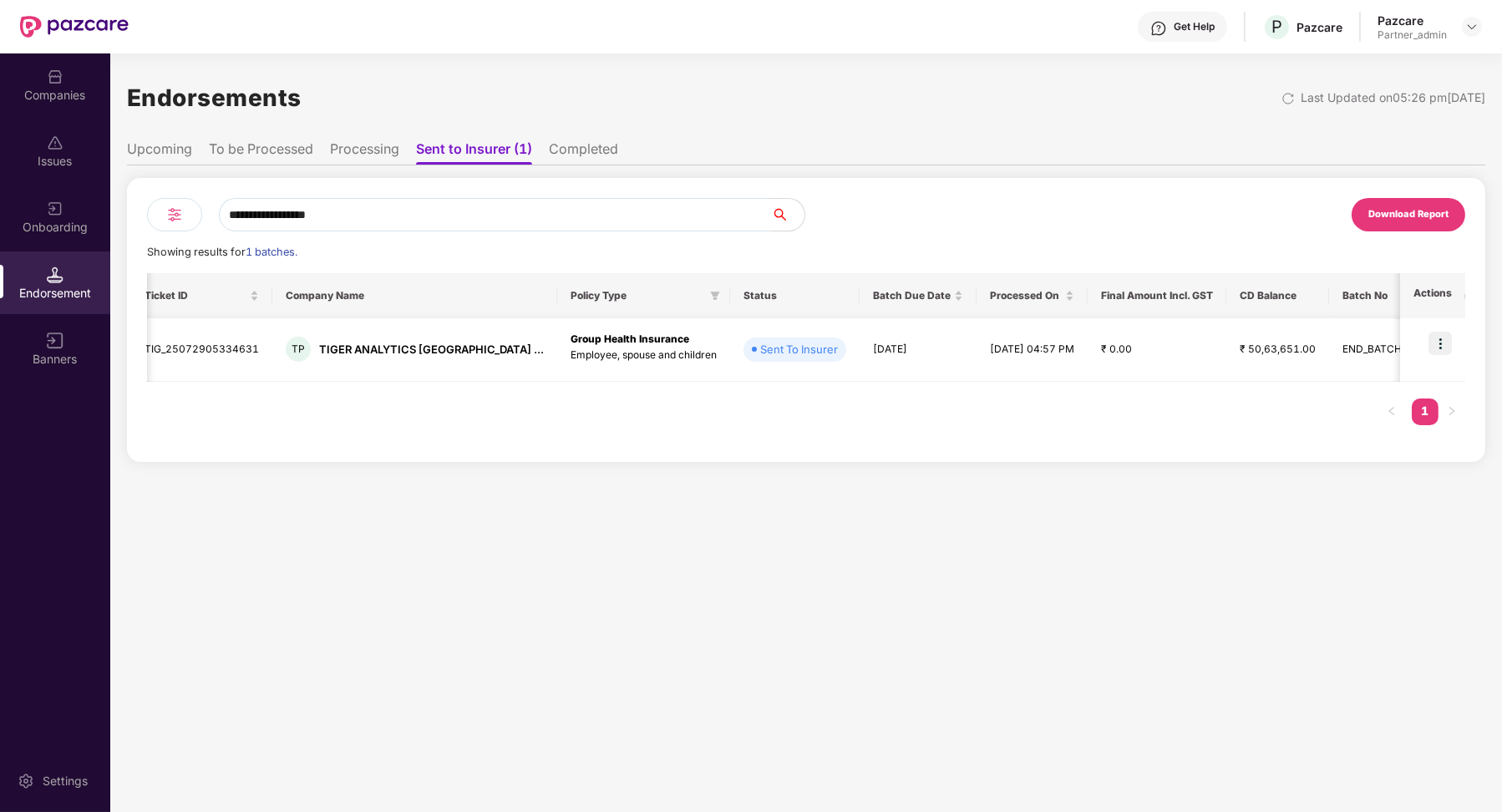
scroll to position [0, 47]
type input "**********"
drag, startPoint x: 780, startPoint y: 353, endPoint x: 843, endPoint y: 354, distance: 63.0
click at [854, 354] on td "[DATE]" at bounding box center [913, 349] width 117 height 63
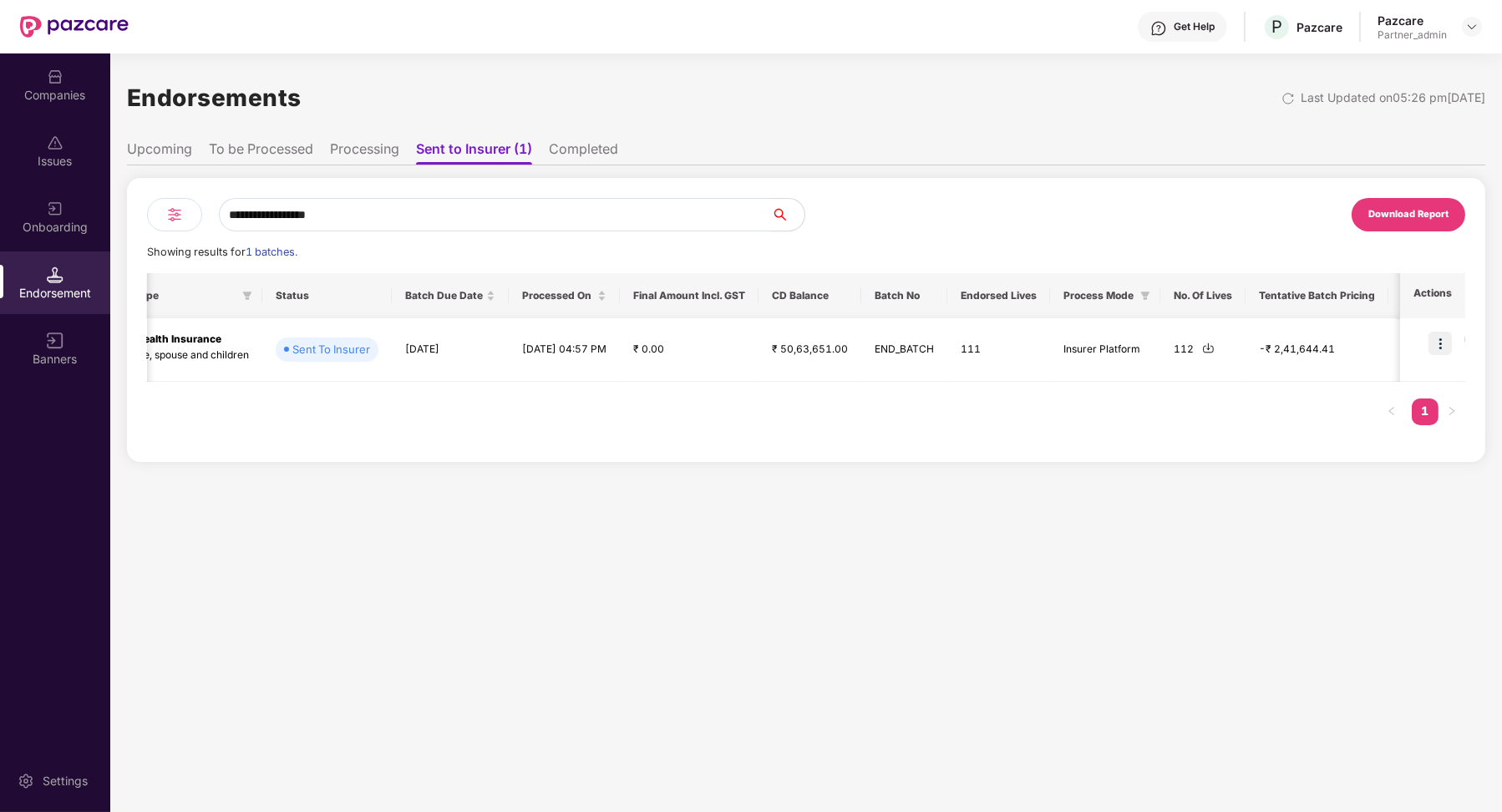
scroll to position [0, 514]
click at [1198, 345] on img at bounding box center [1203, 347] width 13 height 13
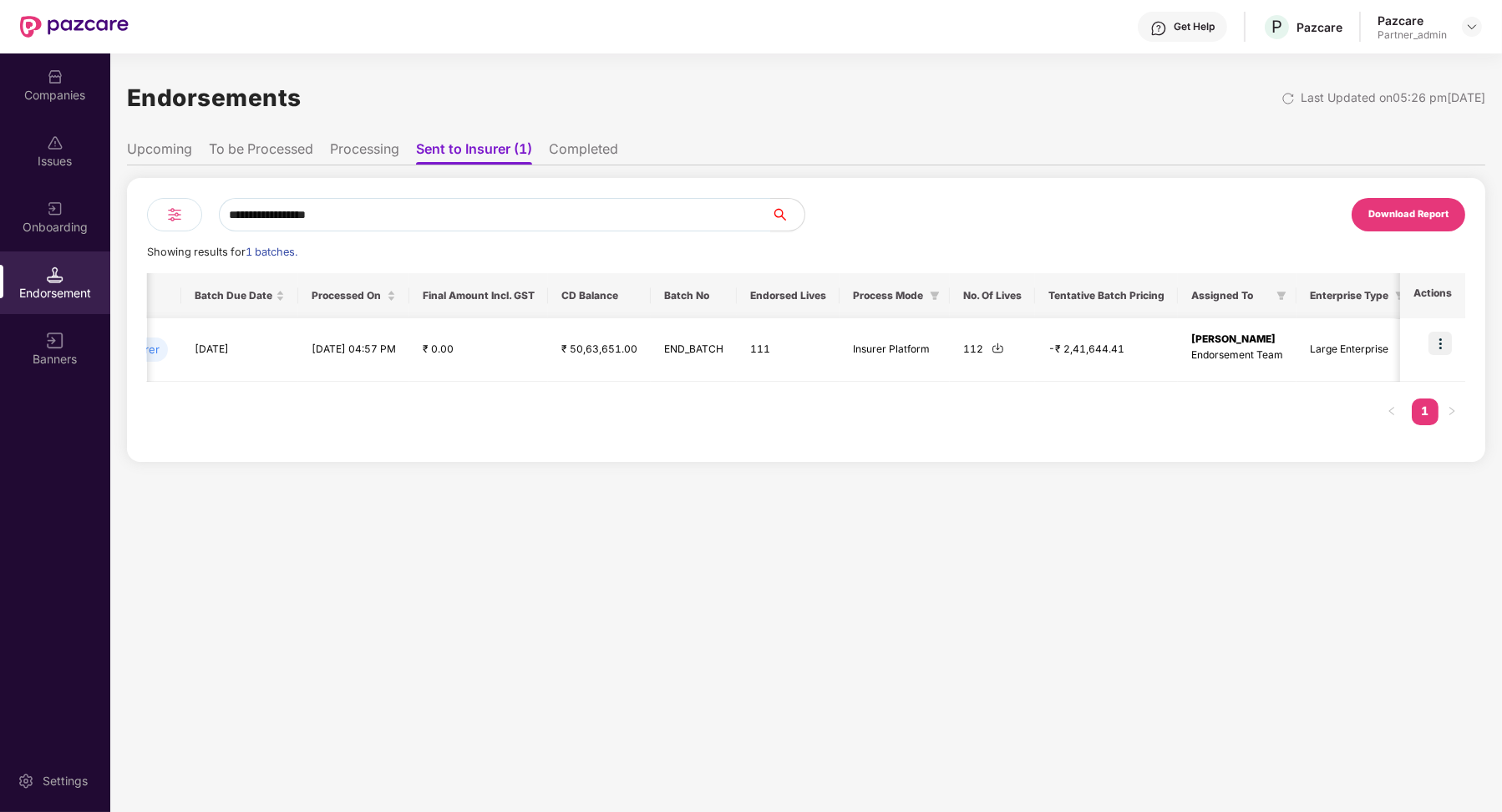
scroll to position [0, 825]
